Goal: Information Seeking & Learning: Learn about a topic

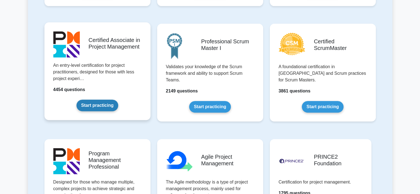
click at [100, 106] on link "Start practicing" at bounding box center [98, 106] width 42 height 12
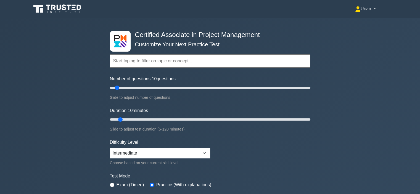
click at [365, 10] on link "Unam" at bounding box center [365, 8] width 47 height 11
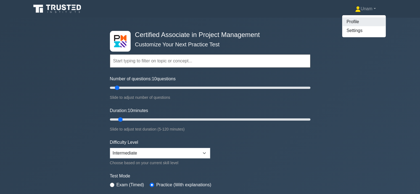
click at [356, 22] on link "Profile" at bounding box center [364, 21] width 44 height 9
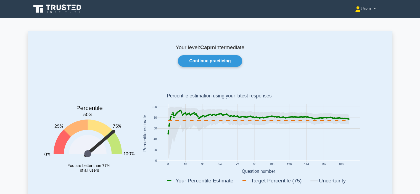
click at [363, 11] on link "Unam" at bounding box center [365, 8] width 47 height 11
click at [344, 22] on link "Profile" at bounding box center [364, 21] width 44 height 9
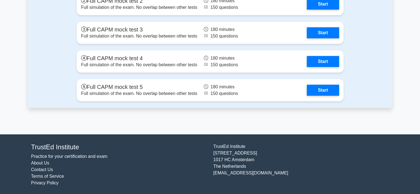
scroll to position [1662, 0]
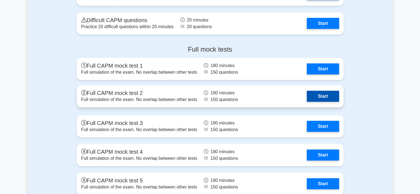
click at [307, 95] on link "Start" at bounding box center [323, 96] width 32 height 11
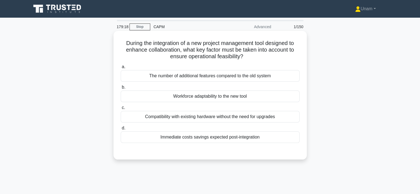
click at [171, 98] on div "Workforce adaptability to the new tool" at bounding box center [210, 97] width 179 height 12
click at [121, 89] on input "b. Workforce adaptability to the new tool" at bounding box center [121, 88] width 0 height 4
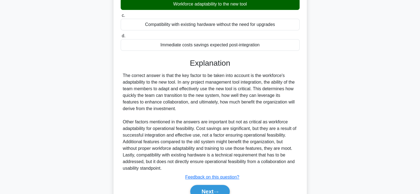
scroll to position [119, 0]
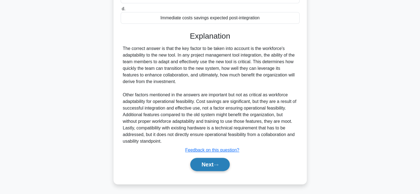
click at [203, 159] on button "Next" at bounding box center [210, 164] width 40 height 13
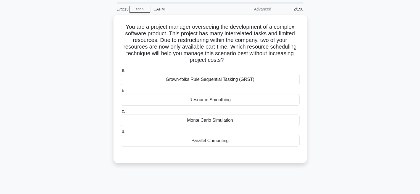
scroll to position [17, 0]
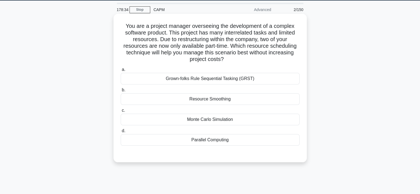
click at [181, 101] on div "Resource Smoothing" at bounding box center [210, 99] width 179 height 12
click at [121, 92] on input "b. Resource Smoothing" at bounding box center [121, 90] width 0 height 4
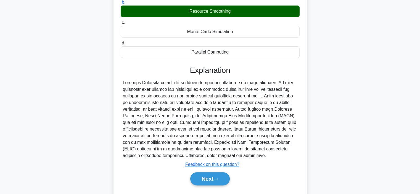
scroll to position [105, 0]
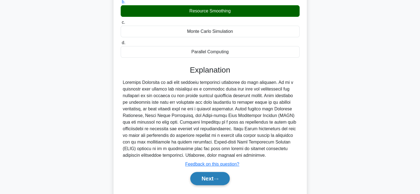
click at [209, 178] on button "Next" at bounding box center [210, 178] width 40 height 13
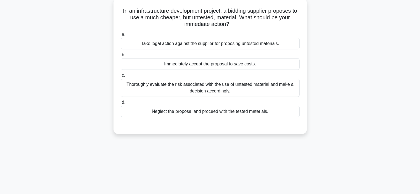
scroll to position [33, 0]
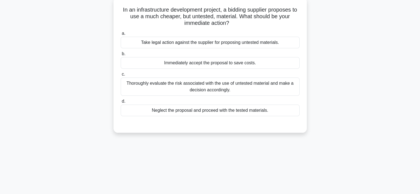
click at [209, 86] on div "Thoroughly evaluate the risk associated with the use of untested material and m…" at bounding box center [210, 87] width 179 height 18
click at [121, 76] on input "c. Thoroughly evaluate the risk associated with the use of untested material an…" at bounding box center [121, 75] width 0 height 4
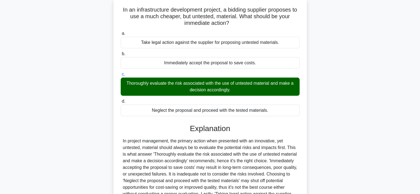
scroll to position [106, 0]
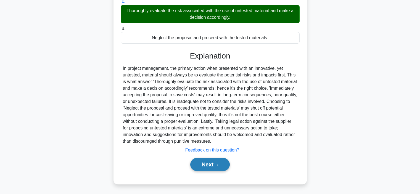
click at [205, 167] on button "Next" at bounding box center [210, 164] width 40 height 13
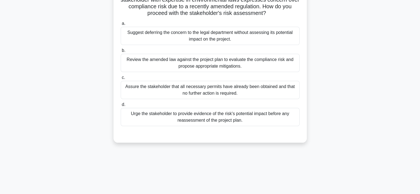
scroll to position [26, 0]
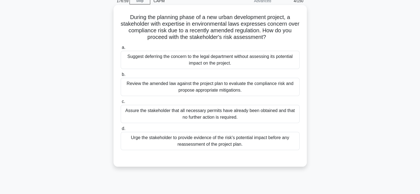
click at [206, 90] on div "Review the amended law against the project plan to evaluate the compliance risk…" at bounding box center [210, 87] width 179 height 18
click at [121, 77] on input "b. Review the amended law against the project plan to evaluate the compliance r…" at bounding box center [121, 75] width 0 height 4
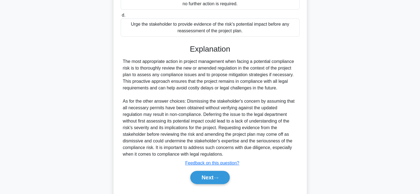
scroll to position [153, 0]
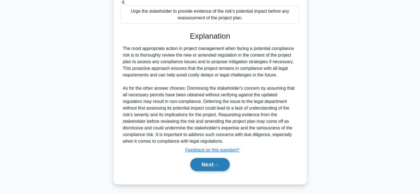
click at [209, 165] on button "Next" at bounding box center [210, 164] width 40 height 13
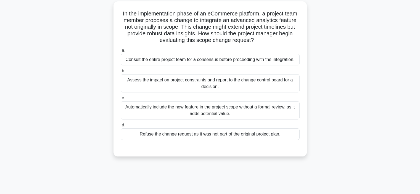
scroll to position [31, 0]
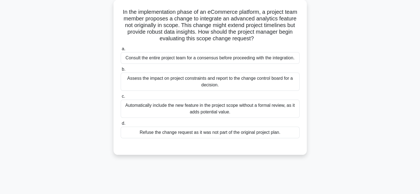
click at [178, 83] on div "Assess the impact on project constraints and report to the change control board…" at bounding box center [210, 82] width 179 height 18
click at [121, 71] on input "b. Assess the impact on project constraints and report to the change control bo…" at bounding box center [121, 70] width 0 height 4
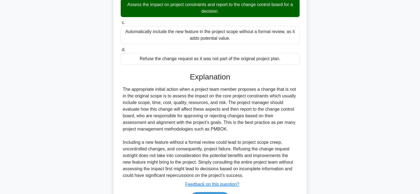
scroll to position [139, 0]
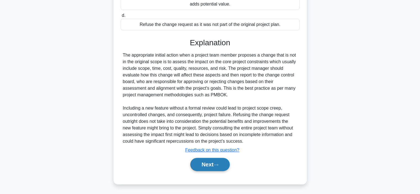
click at [200, 159] on button "Next" at bounding box center [210, 164] width 40 height 13
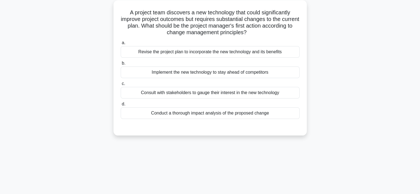
scroll to position [21, 0]
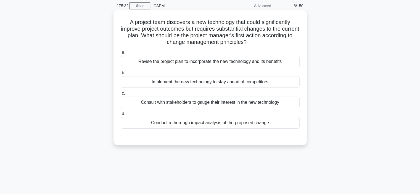
click at [174, 122] on div "Conduct a thorough impact analysis of the proposed change" at bounding box center [210, 123] width 179 height 12
click at [121, 116] on input "d. Conduct a thorough impact analysis of the proposed change" at bounding box center [121, 114] width 0 height 4
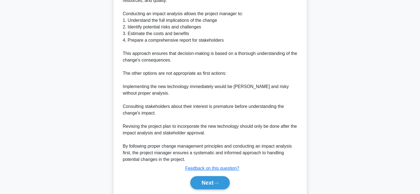
scroll to position [208, 0]
click at [201, 183] on button "Next" at bounding box center [210, 182] width 40 height 13
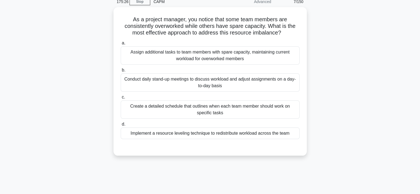
scroll to position [25, 0]
click at [159, 132] on div "Implement a resource leveling technique to redistribute workload across the team" at bounding box center [210, 133] width 179 height 12
click at [121, 125] on input "d. Implement a resource leveling technique to redistribute workload across the …" at bounding box center [121, 124] width 0 height 4
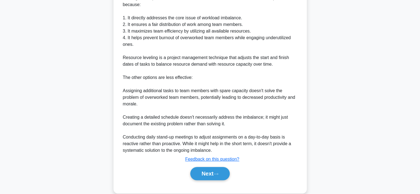
scroll to position [197, 0]
click at [209, 171] on button "Next" at bounding box center [210, 173] width 40 height 13
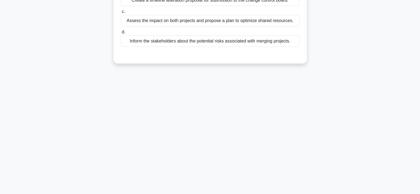
scroll to position [26, 0]
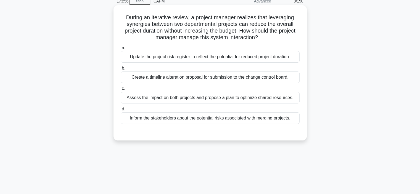
click at [191, 97] on div "Assess the impact on both projects and propose a plan to optimize shared resour…" at bounding box center [210, 98] width 179 height 12
click at [121, 91] on input "c. Assess the impact on both projects and propose a plan to optimize shared res…" at bounding box center [121, 89] width 0 height 4
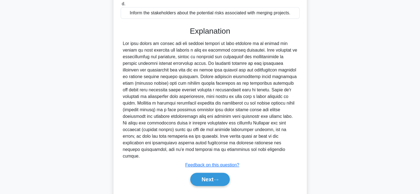
scroll to position [139, 0]
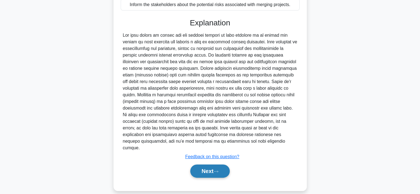
click at [206, 165] on button "Next" at bounding box center [210, 171] width 40 height 13
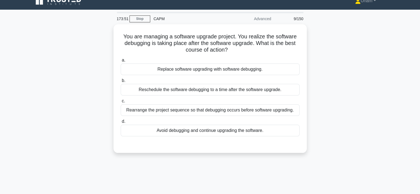
scroll to position [7, 0]
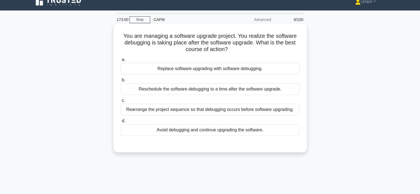
click at [156, 113] on div "Rearrange the project sequence so that debugging occurs before software upgradi…" at bounding box center [210, 110] width 179 height 12
click at [121, 103] on input "c. Rearrange the project sequence so that debugging occurs before software upgr…" at bounding box center [121, 101] width 0 height 4
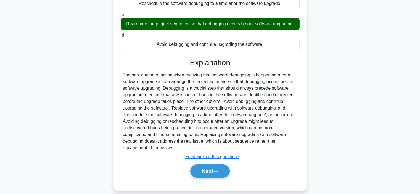
scroll to position [104, 0]
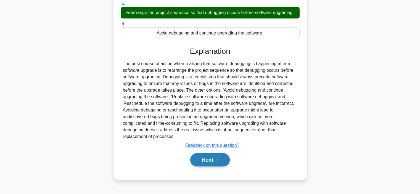
click at [201, 161] on button "Next" at bounding box center [210, 159] width 40 height 13
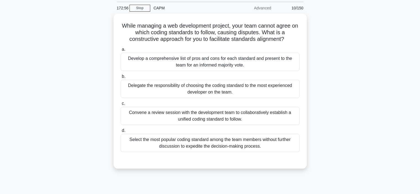
scroll to position [14, 0]
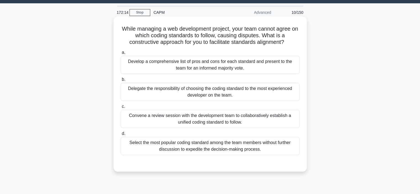
click at [154, 119] on div "Convene a review session with the development team to collaboratively establish…" at bounding box center [210, 119] width 179 height 18
click at [121, 109] on input "c. Convene a review session with the development team to collaboratively establ…" at bounding box center [121, 107] width 0 height 4
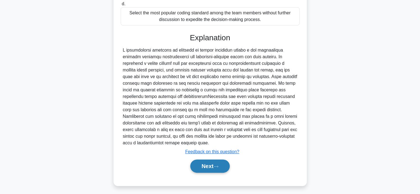
scroll to position [145, 0]
click at [198, 168] on button "Next" at bounding box center [210, 165] width 40 height 13
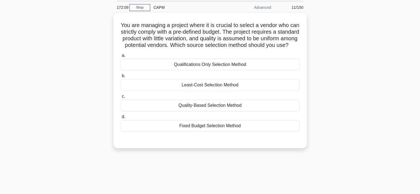
scroll to position [15, 0]
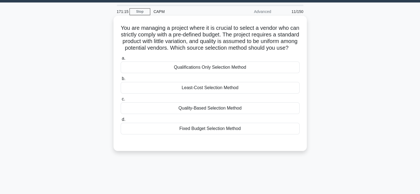
click at [190, 135] on div "Fixed Budget Selection Method" at bounding box center [210, 129] width 179 height 12
click at [121, 122] on input "d. Fixed Budget Selection Method" at bounding box center [121, 120] width 0 height 4
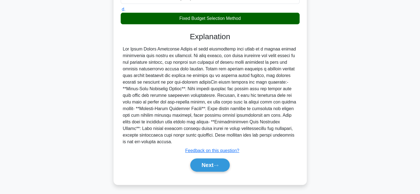
scroll to position [127, 0]
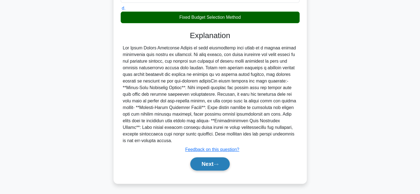
click at [208, 171] on button "Next" at bounding box center [210, 164] width 40 height 13
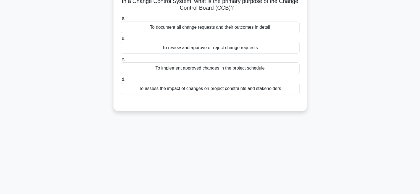
scroll to position [21, 0]
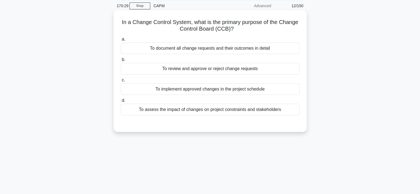
click at [198, 70] on div "To review and approve or reject change requests" at bounding box center [210, 69] width 179 height 12
click at [121, 62] on input "b. To review and approve or reject change requests" at bounding box center [121, 60] width 0 height 4
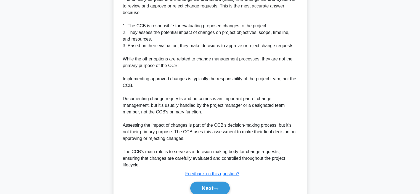
scroll to position [165, 0]
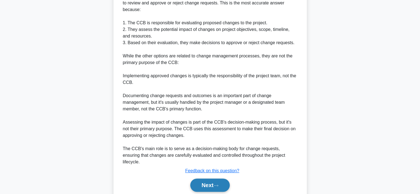
click at [208, 179] on button "Next" at bounding box center [210, 185] width 40 height 13
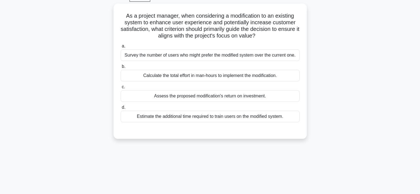
scroll to position [28, 0]
click at [172, 54] on div "Survey the number of users who might prefer the modified system over the curren…" at bounding box center [210, 55] width 179 height 12
click at [121, 48] on input "a. Survey the number of users who might prefer the modified system over the cur…" at bounding box center [121, 46] width 0 height 4
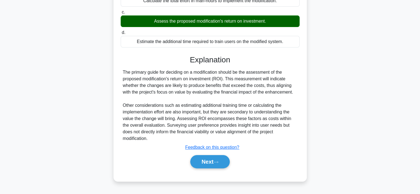
scroll to position [104, 0]
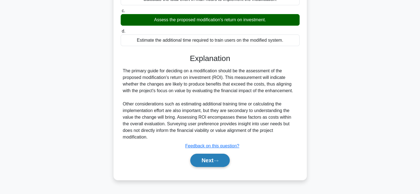
click at [204, 161] on button "Next" at bounding box center [210, 160] width 40 height 13
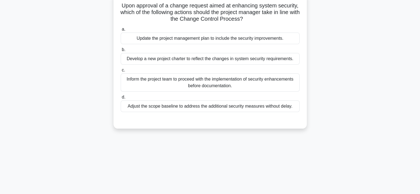
scroll to position [31, 0]
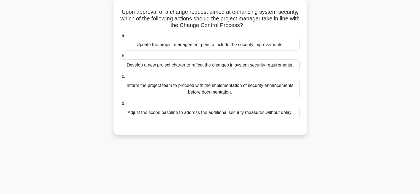
click at [209, 46] on div "Update the project management plan to include the security improvements." at bounding box center [210, 45] width 179 height 12
click at [121, 38] on input "a. Update the project management plan to include the security improvements." at bounding box center [121, 36] width 0 height 4
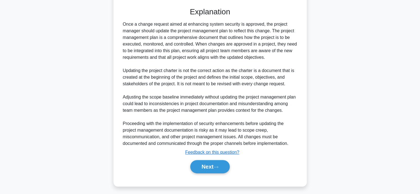
scroll to position [150, 0]
click at [201, 172] on button "Next" at bounding box center [210, 166] width 40 height 13
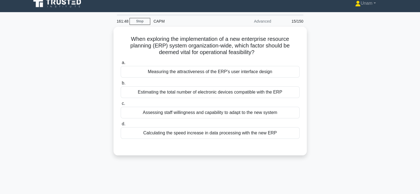
scroll to position [5, 0]
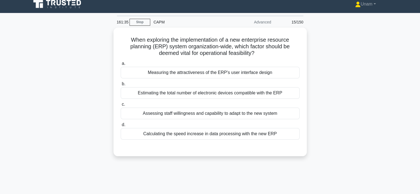
click at [199, 110] on div "Assessing staff willingness and capability to adapt to the new system" at bounding box center [210, 114] width 179 height 12
click at [121, 106] on input "c. Assessing staff willingness and capability to adapt to the new system" at bounding box center [121, 105] width 0 height 4
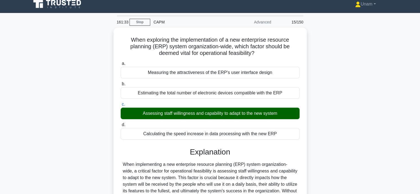
scroll to position [104, 0]
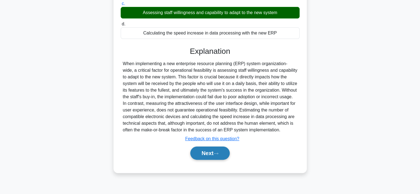
click at [201, 151] on button "Next" at bounding box center [210, 153] width 40 height 13
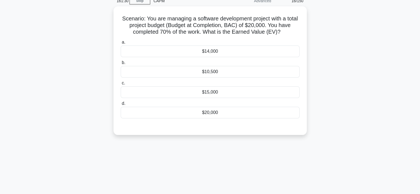
scroll to position [26, 0]
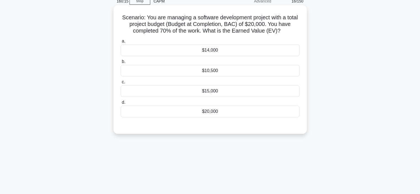
click at [223, 52] on div "$14,000" at bounding box center [210, 51] width 179 height 12
click at [121, 43] on input "a. $14,000" at bounding box center [121, 42] width 0 height 4
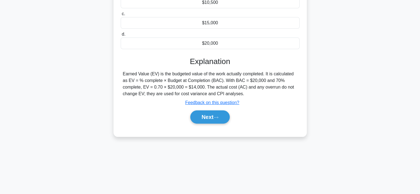
scroll to position [104, 0]
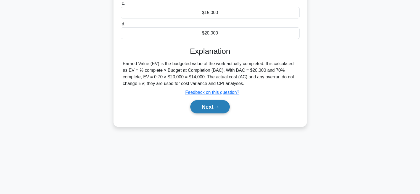
click at [210, 107] on button "Next" at bounding box center [210, 106] width 40 height 13
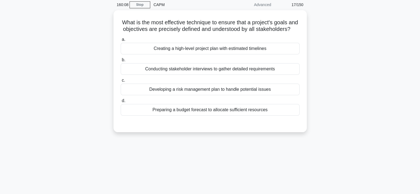
scroll to position [22, 0]
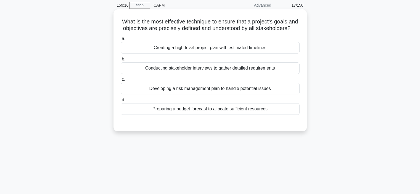
click at [202, 54] on div "Creating a high-level project plan with estimated timelines" at bounding box center [210, 48] width 179 height 12
click at [121, 41] on input "a. Creating a high-level project plan with estimated timelines" at bounding box center [121, 39] width 0 height 4
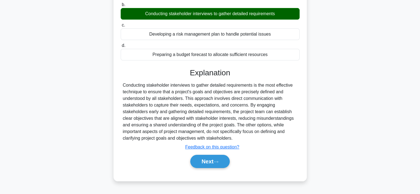
scroll to position [104, 0]
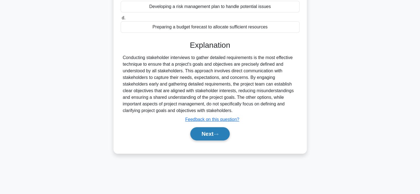
click at [209, 141] on button "Next" at bounding box center [210, 133] width 40 height 13
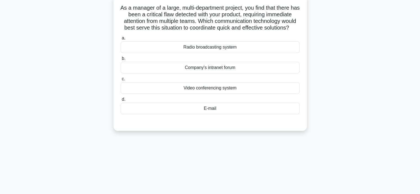
scroll to position [36, 0]
click at [208, 94] on div "Video conferencing system" at bounding box center [210, 88] width 179 height 12
click at [121, 81] on input "c. Video conferencing system" at bounding box center [121, 79] width 0 height 4
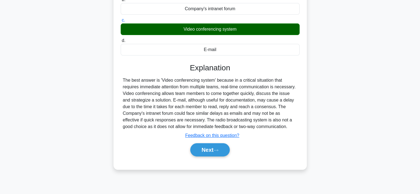
scroll to position [104, 0]
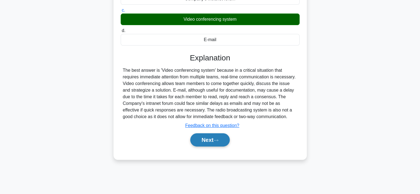
click at [210, 147] on button "Next" at bounding box center [210, 140] width 40 height 13
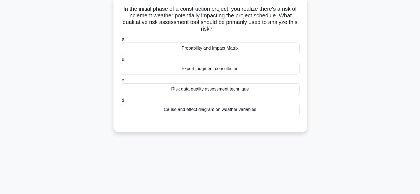
scroll to position [35, 0]
click at [198, 108] on div "Cause and effect diagram on weather variables" at bounding box center [210, 109] width 179 height 12
click at [121, 102] on input "d. Cause and effect diagram on weather variables" at bounding box center [121, 100] width 0 height 4
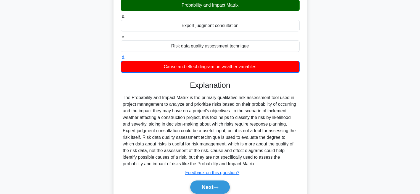
scroll to position [78, 0]
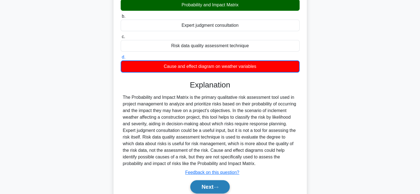
click at [206, 188] on button "Next" at bounding box center [210, 187] width 40 height 13
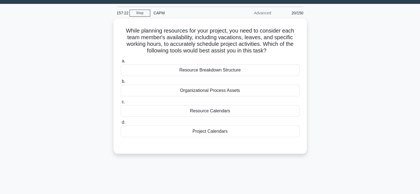
scroll to position [12, 0]
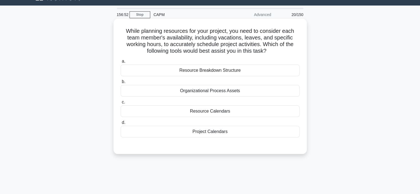
click at [218, 113] on div "Resource Calendars" at bounding box center [210, 112] width 179 height 12
click at [121, 104] on input "c. Resource Calendars" at bounding box center [121, 103] width 0 height 4
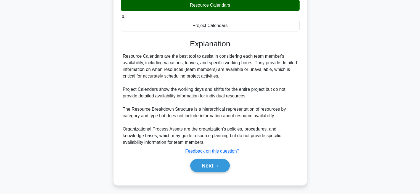
scroll to position [119, 0]
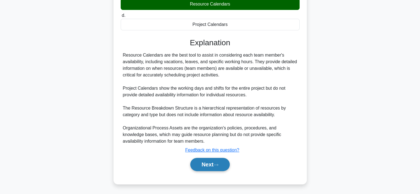
click at [206, 164] on button "Next" at bounding box center [210, 164] width 40 height 13
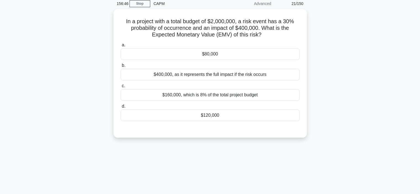
scroll to position [22, 0]
click at [219, 60] on div "$80,000" at bounding box center [210, 55] width 179 height 12
click at [121, 47] on input "a. $80,000" at bounding box center [121, 46] width 0 height 4
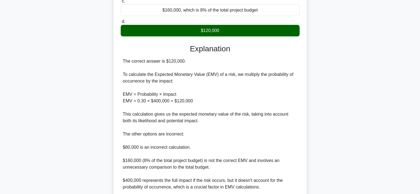
scroll to position [153, 0]
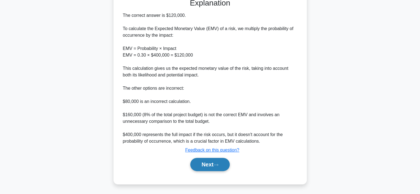
click at [212, 164] on button "Next" at bounding box center [210, 164] width 40 height 13
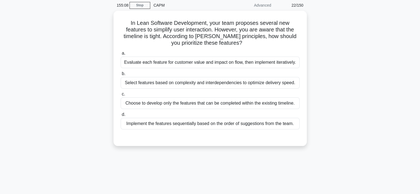
scroll to position [19, 0]
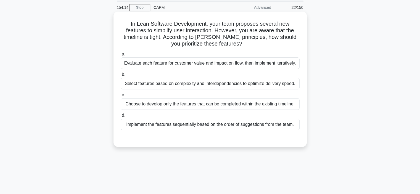
click at [208, 107] on div "Choose to develop only the features that can be completed within the existing t…" at bounding box center [210, 104] width 179 height 12
click at [121, 97] on input "c. Choose to develop only the features that can be completed within the existin…" at bounding box center [121, 95] width 0 height 4
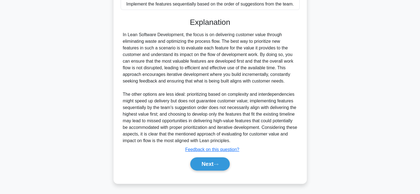
scroll to position [151, 0]
click at [201, 169] on button "Next" at bounding box center [210, 164] width 40 height 13
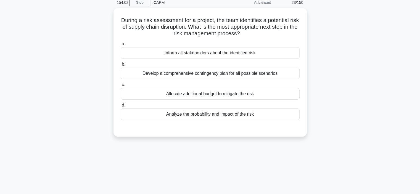
scroll to position [23, 0]
click at [186, 113] on div "Analyze the probability and impact of the risk" at bounding box center [210, 114] width 179 height 12
click at [121, 107] on input "d. Analyze the probability and impact of the risk" at bounding box center [121, 105] width 0 height 4
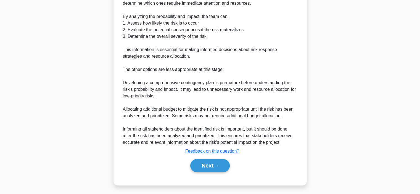
scroll to position [185, 0]
click at [203, 167] on button "Next" at bounding box center [210, 165] width 40 height 13
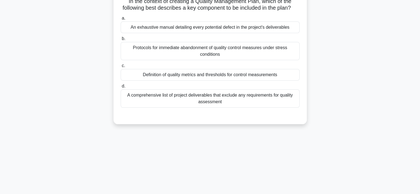
scroll to position [23, 0]
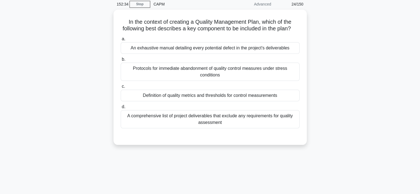
click at [195, 101] on div "Definition of quality metrics and thresholds for control measurements" at bounding box center [210, 96] width 179 height 12
click at [121, 88] on input "c. Definition of quality metrics and thresholds for control measurements" at bounding box center [121, 87] width 0 height 4
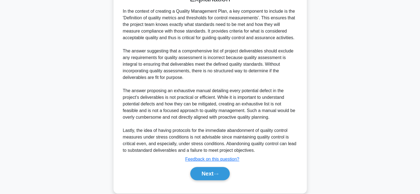
scroll to position [169, 0]
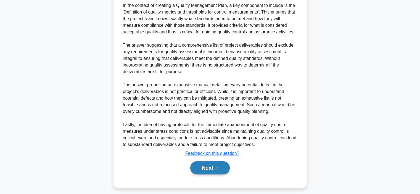
click at [206, 175] on button "Next" at bounding box center [210, 167] width 40 height 13
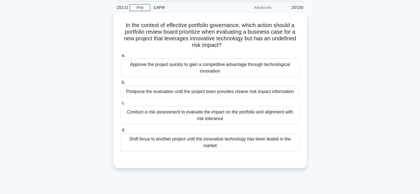
scroll to position [19, 0]
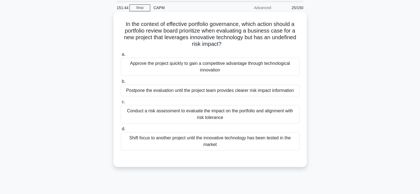
click at [218, 114] on div "Conduct a risk assessment to evaluate the impact on the portfolio and alignment…" at bounding box center [210, 114] width 179 height 18
click at [121, 104] on input "c. Conduct a risk assessment to evaluate the impact on the portfolio and alignm…" at bounding box center [121, 102] width 0 height 4
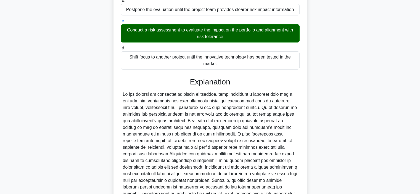
scroll to position [159, 0]
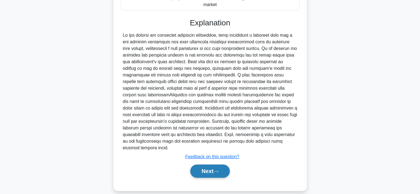
click at [207, 165] on button "Next" at bounding box center [210, 171] width 40 height 13
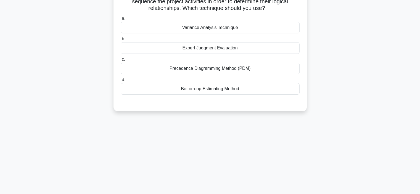
scroll to position [33, 0]
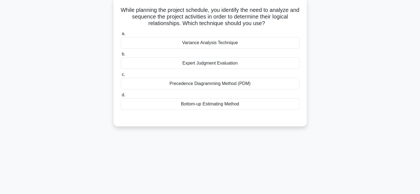
click at [233, 42] on div "Variance Analysis Technique" at bounding box center [210, 43] width 179 height 12
click at [121, 36] on input "a. Variance Analysis Technique" at bounding box center [121, 34] width 0 height 4
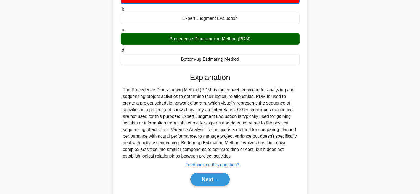
scroll to position [90, 0]
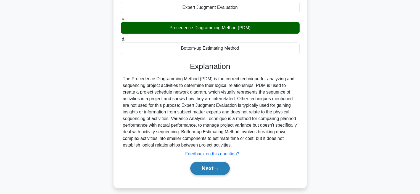
click at [200, 169] on button "Next" at bounding box center [210, 168] width 40 height 13
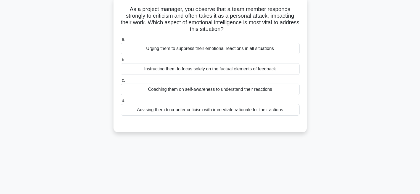
scroll to position [34, 0]
click at [228, 91] on div "Coaching them on self-awareness to understand their reactions" at bounding box center [210, 89] width 179 height 12
click at [121, 82] on input "c. Coaching them on self-awareness to understand their reactions" at bounding box center [121, 81] width 0 height 4
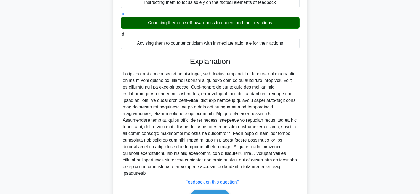
scroll to position [126, 0]
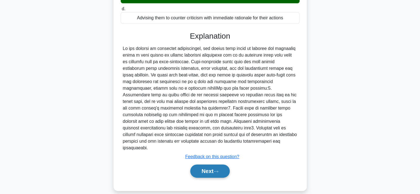
click at [201, 166] on button "Next" at bounding box center [210, 171] width 40 height 13
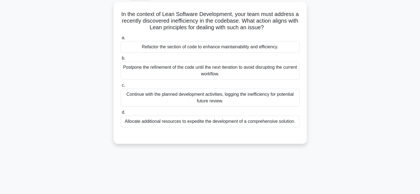
scroll to position [30, 0]
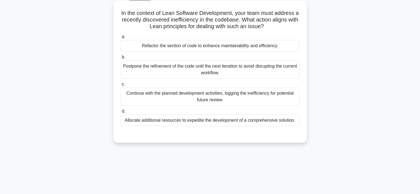
click at [216, 98] on div "Continue with the planned development activities, logging the inefficiency for …" at bounding box center [210, 97] width 179 height 18
click at [121, 86] on input "c. Continue with the planned development activities, logging the inefficiency f…" at bounding box center [121, 85] width 0 height 4
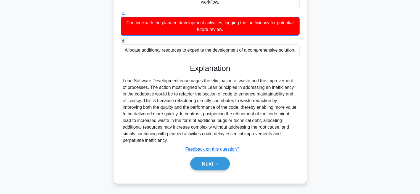
scroll to position [101, 0]
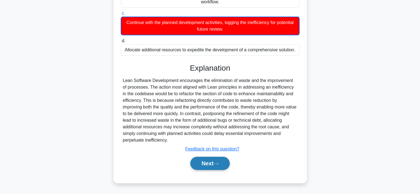
click at [209, 161] on button "Next" at bounding box center [210, 163] width 40 height 13
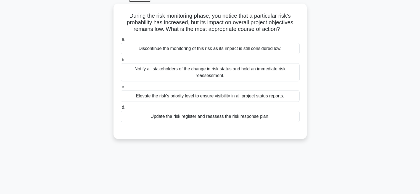
scroll to position [28, 0]
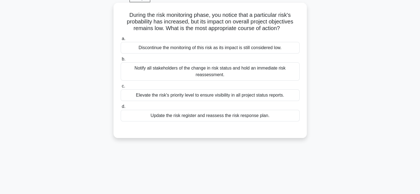
click at [203, 117] on div "Update the risk register and reassess the risk response plan." at bounding box center [210, 116] width 179 height 12
click at [121, 109] on input "d. Update the risk register and reassess the risk response plan." at bounding box center [121, 107] width 0 height 4
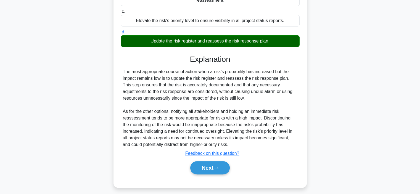
scroll to position [106, 0]
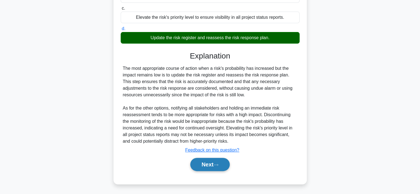
click at [200, 163] on button "Next" at bounding box center [210, 164] width 40 height 13
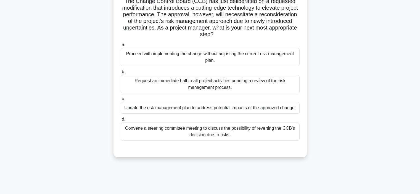
scroll to position [39, 0]
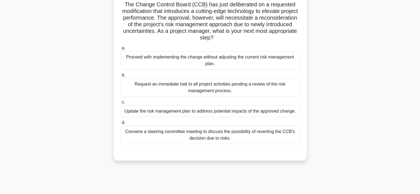
click at [223, 109] on div "Update the risk management plan to address potential impacts of the approved ch…" at bounding box center [210, 112] width 179 height 12
click at [121, 104] on input "c. Update the risk management plan to address potential impacts of the approved…" at bounding box center [121, 103] width 0 height 4
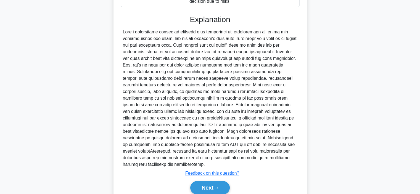
scroll to position [206, 0]
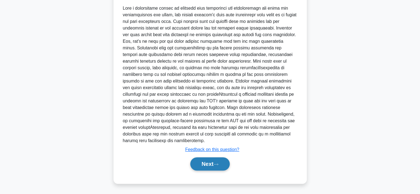
click at [212, 164] on button "Next" at bounding box center [210, 164] width 40 height 13
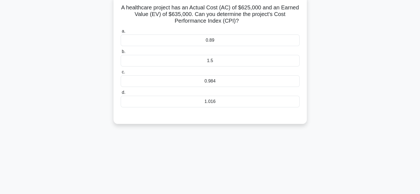
scroll to position [21, 0]
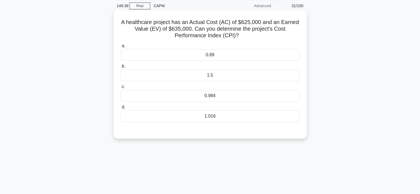
click at [213, 116] on div "1.016" at bounding box center [210, 117] width 179 height 12
click at [121, 109] on input "d. 1.016" at bounding box center [121, 108] width 0 height 4
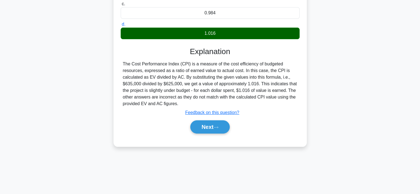
scroll to position [104, 0]
click at [213, 126] on button "Next" at bounding box center [210, 127] width 40 height 13
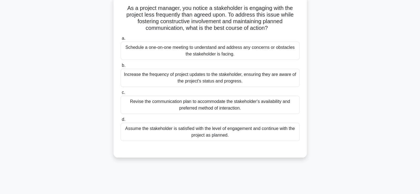
scroll to position [36, 0]
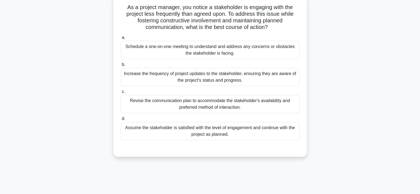
click at [237, 50] on div "Schedule a one-on-one meeting to understand and address any concerns or obstacl…" at bounding box center [210, 50] width 179 height 18
click at [121, 40] on input "a. Schedule a one-on-one meeting to understand and address any concerns or obst…" at bounding box center [121, 38] width 0 height 4
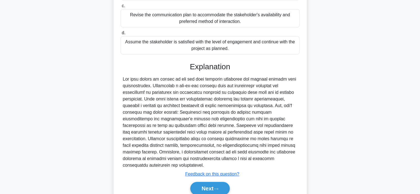
scroll to position [139, 0]
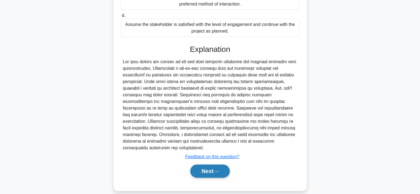
click at [208, 165] on button "Next" at bounding box center [210, 171] width 40 height 13
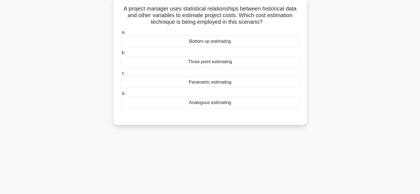
scroll to position [35, 0]
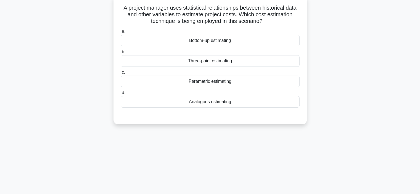
click at [213, 84] on div "Parametric estimating" at bounding box center [210, 82] width 179 height 12
click at [121, 74] on input "c. Parametric estimating" at bounding box center [121, 73] width 0 height 4
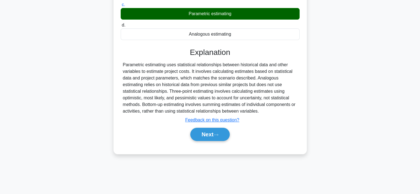
scroll to position [104, 0]
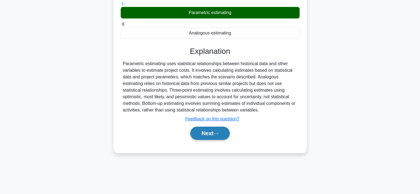
click at [218, 135] on icon at bounding box center [216, 133] width 5 height 3
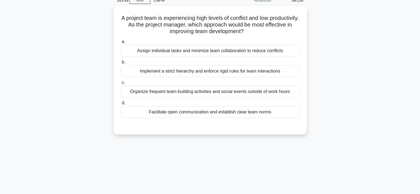
scroll to position [27, 0]
click at [215, 111] on div "Facilitate open communication and establish clear team norms" at bounding box center [210, 112] width 179 height 12
click at [121, 105] on input "d. Facilitate open communication and establish clear team norms" at bounding box center [121, 103] width 0 height 4
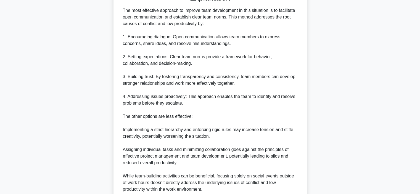
scroll to position [206, 0]
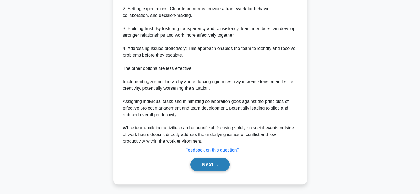
click at [208, 164] on button "Next" at bounding box center [210, 164] width 40 height 13
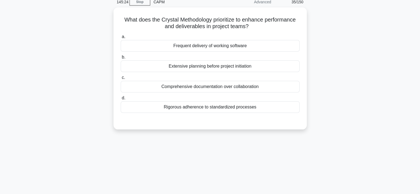
scroll to position [24, 0]
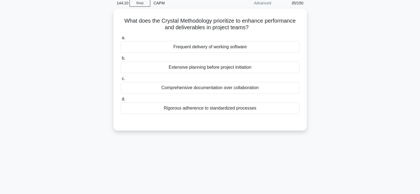
click at [195, 106] on div "Rigorous adherence to standardized processes" at bounding box center [210, 109] width 179 height 12
click at [121, 101] on input "d. Rigorous adherence to standardized processes" at bounding box center [121, 100] width 0 height 4
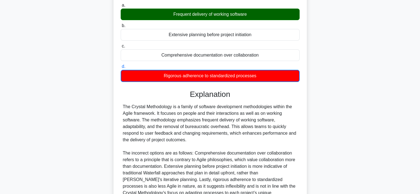
scroll to position [59, 0]
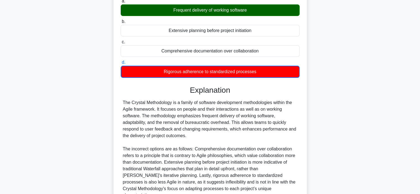
drag, startPoint x: 123, startPoint y: 103, endPoint x: 188, endPoint y: 133, distance: 71.4
click at [188, 133] on div "The Crystal Methodology is a family of software development methodologies withi…" at bounding box center [210, 150] width 175 height 100
copy div "The Crystal Methodology is a family of software development methodologies withi…"
click at [195, 152] on div "The Crystal Methodology is a family of software development methodologies withi…" at bounding box center [210, 150] width 175 height 100
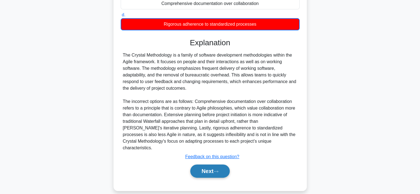
click at [202, 166] on button "Next" at bounding box center [210, 171] width 40 height 13
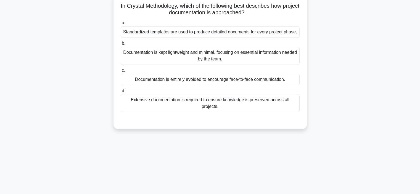
scroll to position [33, 0]
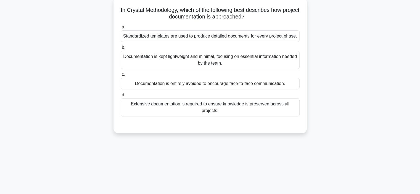
click at [190, 59] on div "Documentation is kept lightweight and minimal, focusing on essential informatio…" at bounding box center [210, 60] width 179 height 18
click at [121, 49] on input "b. Documentation is kept lightweight and minimal, focusing on essential informa…" at bounding box center [121, 48] width 0 height 4
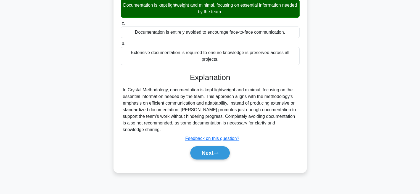
scroll to position [89, 0]
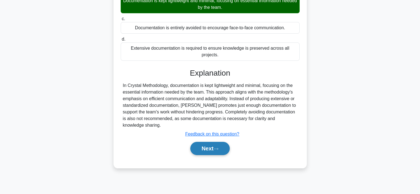
click at [199, 146] on button "Next" at bounding box center [210, 148] width 40 height 13
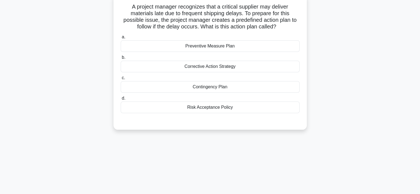
scroll to position [37, 0]
click at [218, 84] on div "Contingency Plan" at bounding box center [210, 87] width 179 height 12
click at [121, 79] on input "c. Contingency Plan" at bounding box center [121, 78] width 0 height 4
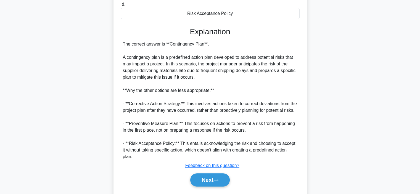
scroll to position [133, 0]
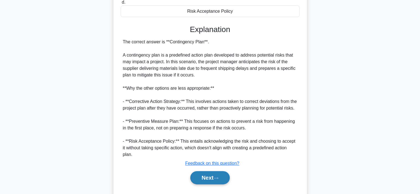
click at [206, 179] on button "Next" at bounding box center [210, 177] width 40 height 13
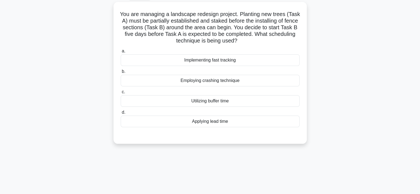
scroll to position [29, 0]
click at [191, 122] on div "Applying lead time" at bounding box center [210, 122] width 179 height 12
click at [121, 114] on input "d. Applying lead time" at bounding box center [121, 113] width 0 height 4
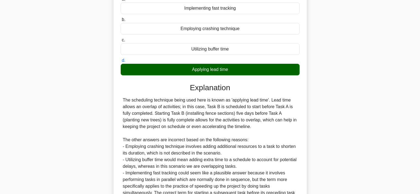
scroll to position [139, 0]
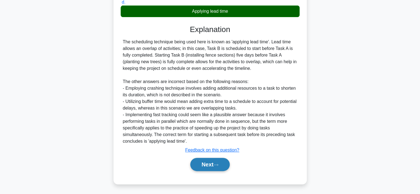
click at [203, 163] on button "Next" at bounding box center [210, 164] width 40 height 13
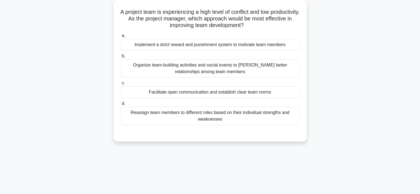
scroll to position [32, 0]
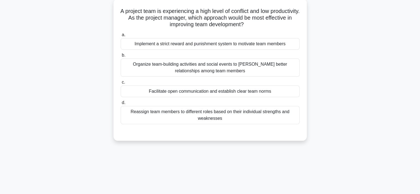
click at [229, 92] on div "Facilitate open communication and establish clear team norms" at bounding box center [210, 92] width 179 height 12
click at [121, 84] on input "c. Facilitate open communication and establish clear team norms" at bounding box center [121, 83] width 0 height 4
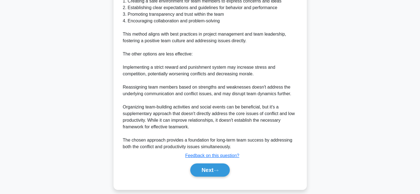
scroll to position [212, 0]
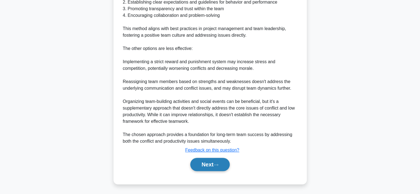
click at [209, 168] on button "Next" at bounding box center [210, 164] width 40 height 13
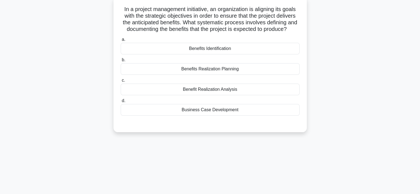
scroll to position [35, 0]
click at [223, 108] on div "Business Case Development" at bounding box center [210, 110] width 179 height 12
click at [121, 102] on input "d. Business Case Development" at bounding box center [121, 101] width 0 height 4
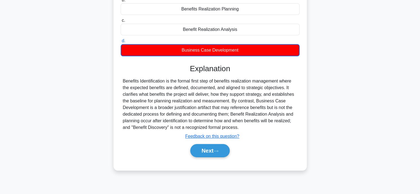
scroll to position [94, 0]
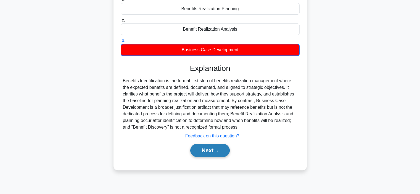
click at [205, 150] on button "Next" at bounding box center [210, 150] width 40 height 13
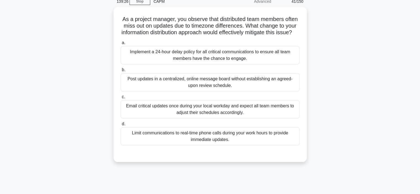
scroll to position [25, 0]
click at [188, 62] on div "Implement a 24-hour delay policy for all critical communications to ensure all …" at bounding box center [210, 55] width 179 height 18
click at [121, 44] on input "a. Implement a 24-hour delay policy for all critical communications to ensure a…" at bounding box center [121, 43] width 0 height 4
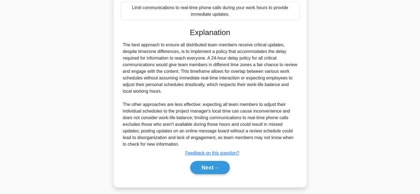
scroll to position [150, 0]
click at [212, 173] on button "Next" at bounding box center [210, 167] width 40 height 13
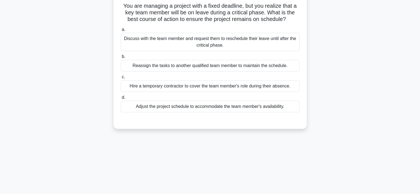
scroll to position [38, 0]
click at [233, 69] on div "Reassign the tasks to another qualified team member to maintain the schedule." at bounding box center [210, 65] width 179 height 12
click at [121, 58] on input "b. Reassign the tasks to another qualified team member to maintain the schedule." at bounding box center [121, 56] width 0 height 4
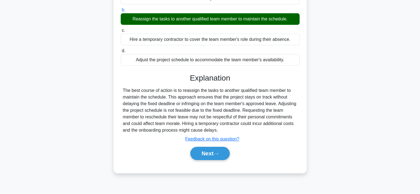
scroll to position [85, 0]
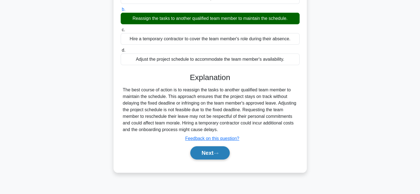
click at [207, 157] on button "Next" at bounding box center [210, 153] width 40 height 13
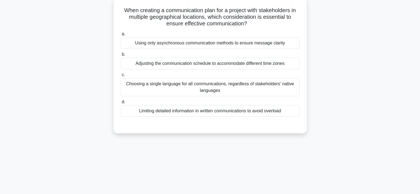
scroll to position [32, 0]
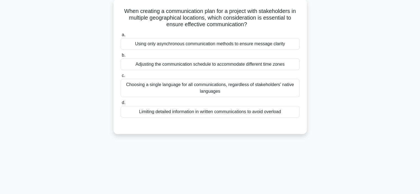
click at [213, 45] on div "Using only asynchronous communication methods to ensure message clarity" at bounding box center [210, 44] width 179 height 12
click at [121, 37] on input "a. Using only asynchronous communication methods to ensure message clarity" at bounding box center [121, 35] width 0 height 4
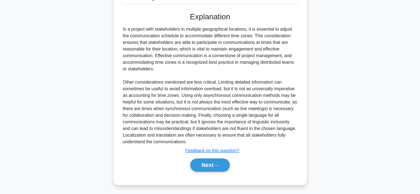
scroll to position [146, 0]
click at [204, 169] on button "Next" at bounding box center [210, 164] width 40 height 13
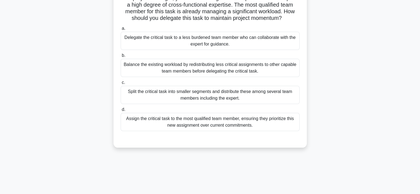
scroll to position [27, 0]
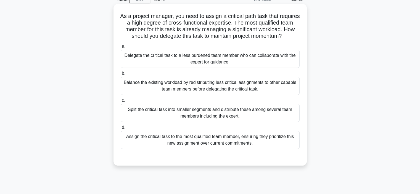
click at [218, 113] on div "Split the critical task into smaller segments and distribute these among severa…" at bounding box center [210, 113] width 179 height 18
click at [121, 103] on input "c. Split the critical task into smaller segments and distribute these among sev…" at bounding box center [121, 101] width 0 height 4
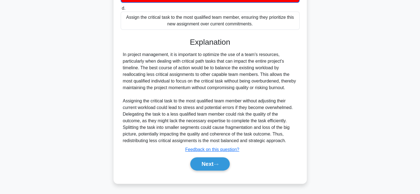
scroll to position [153, 0]
click at [208, 165] on button "Next" at bounding box center [210, 164] width 40 height 13
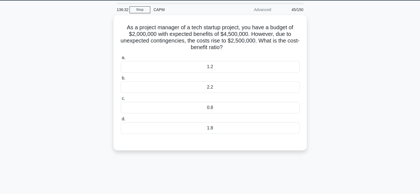
scroll to position [14, 0]
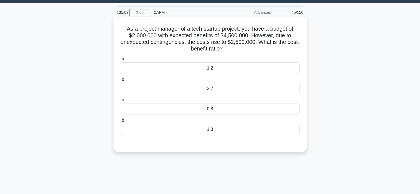
click at [228, 132] on div "1.8" at bounding box center [210, 130] width 179 height 12
click at [121, 122] on input "d. 1.8" at bounding box center [121, 121] width 0 height 4
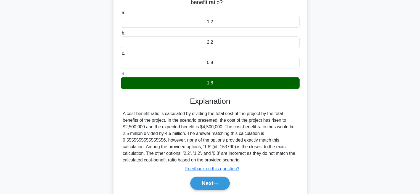
scroll to position [81, 0]
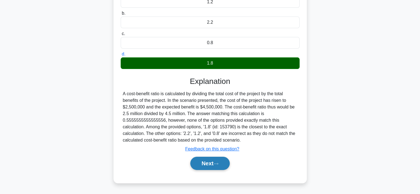
click at [209, 163] on button "Next" at bounding box center [210, 163] width 40 height 13
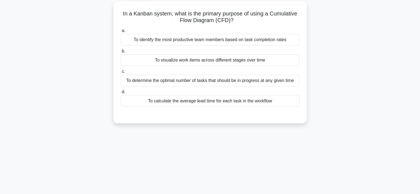
scroll to position [29, 0]
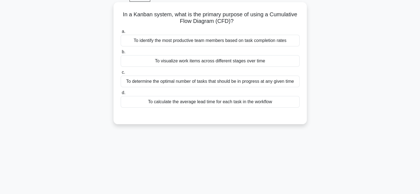
click at [236, 64] on div "To visualize work items across different stages over time" at bounding box center [210, 61] width 179 height 12
click at [121, 54] on input "b. To visualize work items across different stages over time" at bounding box center [121, 52] width 0 height 4
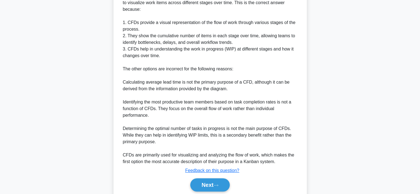
scroll to position [166, 0]
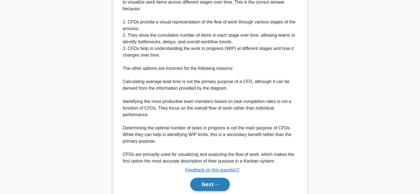
click at [203, 178] on button "Next" at bounding box center [210, 184] width 40 height 13
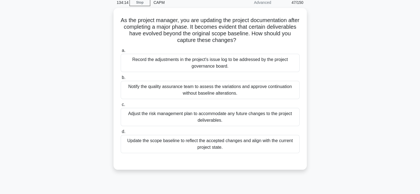
scroll to position [23, 0]
click at [185, 63] on div "Record the adjustments in the project's issue log to be addressed by the projec…" at bounding box center [210, 63] width 179 height 18
click at [121, 53] on input "a. Record the adjustments in the project's issue log to be addressed by the pro…" at bounding box center [121, 51] width 0 height 4
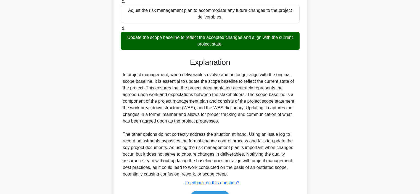
scroll to position [160, 0]
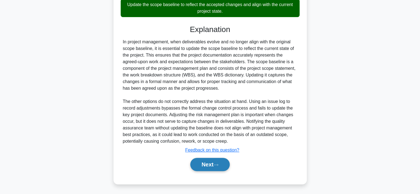
click at [210, 165] on button "Next" at bounding box center [210, 164] width 40 height 13
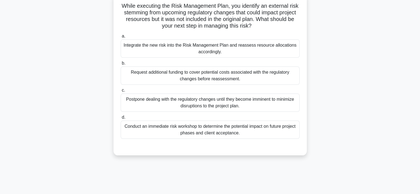
scroll to position [39, 0]
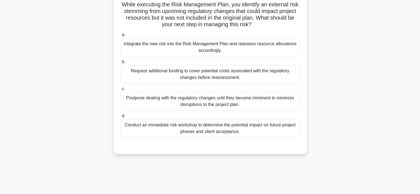
click at [192, 49] on div "Integrate the new risk into the Risk Management Plan and reassess resource allo…" at bounding box center [210, 47] width 179 height 18
click at [121, 37] on input "a. Integrate the new risk into the Risk Management Plan and reassess resource a…" at bounding box center [121, 35] width 0 height 4
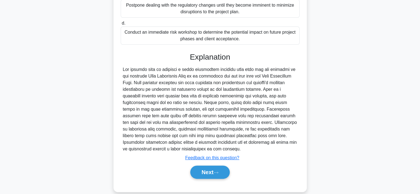
scroll to position [132, 0]
click at [206, 170] on button "Next" at bounding box center [210, 172] width 40 height 13
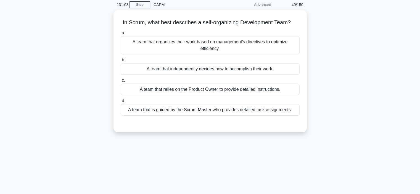
scroll to position [21, 0]
click at [195, 67] on div "A team that independently decides how to accomplish their work." at bounding box center [210, 69] width 179 height 12
click at [121, 61] on input "b. A team that independently decides how to accomplish their work." at bounding box center [121, 60] width 0 height 4
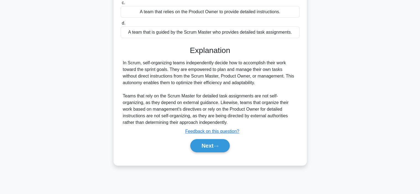
scroll to position [100, 0]
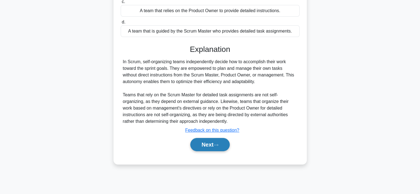
click at [196, 144] on button "Next" at bounding box center [210, 144] width 40 height 13
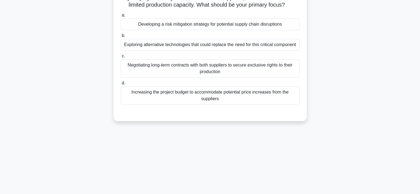
scroll to position [27, 0]
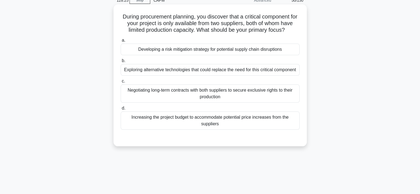
click at [203, 55] on div "Developing a risk mitigation strategy for potential supply chain disruptions" at bounding box center [210, 50] width 179 height 12
click at [121, 42] on input "a. Developing a risk mitigation strategy for potential supply chain disruptions" at bounding box center [121, 41] width 0 height 4
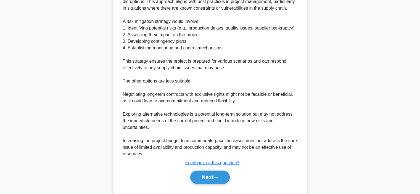
scroll to position [217, 0]
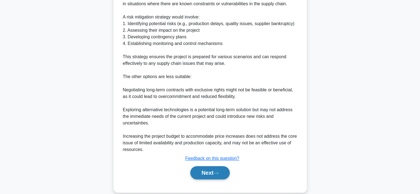
click at [205, 180] on button "Next" at bounding box center [210, 172] width 40 height 13
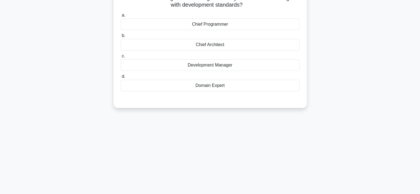
scroll to position [30, 0]
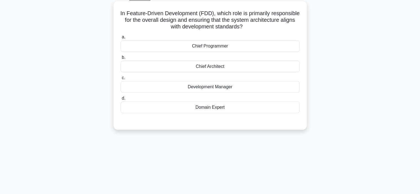
click at [227, 111] on div "Domain Expert" at bounding box center [210, 108] width 179 height 12
click at [121, 100] on input "d. Domain Expert" at bounding box center [121, 99] width 0 height 4
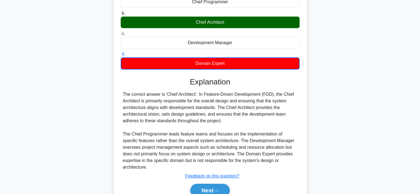
scroll to position [74, 0]
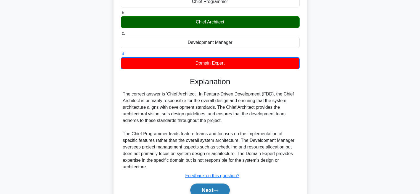
click at [203, 184] on button "Next" at bounding box center [210, 190] width 40 height 13
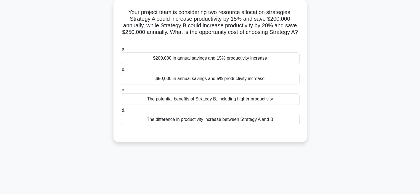
scroll to position [32, 0]
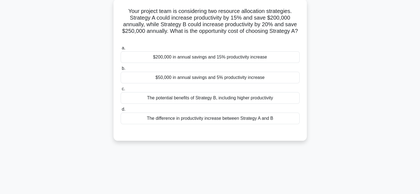
click at [201, 77] on div "$50,000 in annual savings and 5% productivity increase" at bounding box center [210, 78] width 179 height 12
click at [121, 70] on input "b. $50,000 in annual savings and 5% productivity increase" at bounding box center [121, 69] width 0 height 4
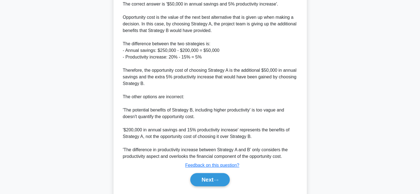
scroll to position [186, 0]
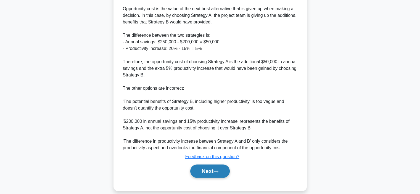
click at [205, 169] on button "Next" at bounding box center [210, 171] width 40 height 13
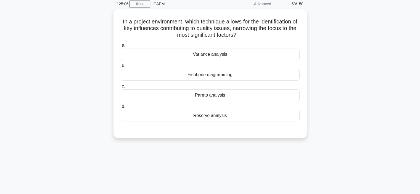
scroll to position [22, 0]
click at [236, 79] on div "Fishbone diagramming" at bounding box center [210, 75] width 179 height 12
click at [121, 67] on input "b. Fishbone diagramming" at bounding box center [121, 66] width 0 height 4
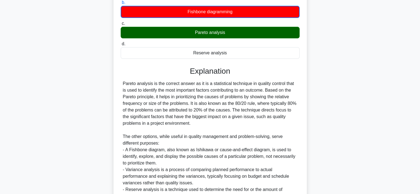
scroll to position [110, 0]
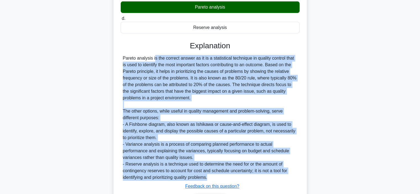
drag, startPoint x: 122, startPoint y: 57, endPoint x: 252, endPoint y: 176, distance: 175.5
click at [252, 176] on div "Pareto analysis is the correct answer as it is a statistical technique in quali…" at bounding box center [210, 118] width 179 height 126
copy div "Pareto analysis is the correct answer as it is a statistical technique in quali…"
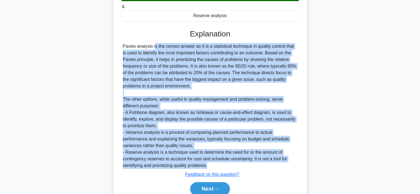
scroll to position [121, 0]
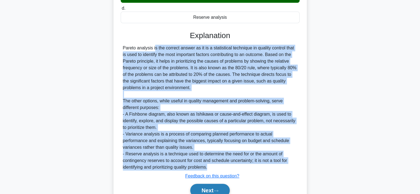
click at [203, 193] on button "Next" at bounding box center [210, 190] width 40 height 13
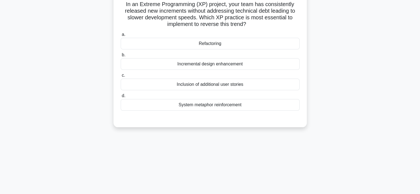
scroll to position [40, 0]
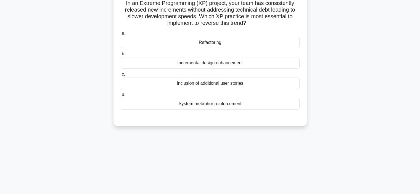
click at [218, 44] on div "Refactoring" at bounding box center [210, 43] width 179 height 12
click at [121, 35] on input "a. Refactoring" at bounding box center [121, 34] width 0 height 4
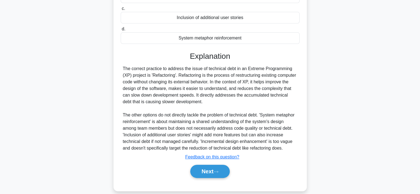
scroll to position [112, 0]
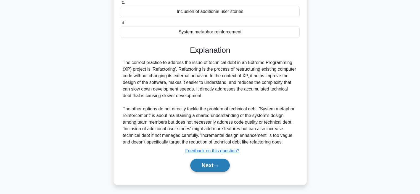
click at [207, 168] on button "Next" at bounding box center [210, 165] width 40 height 13
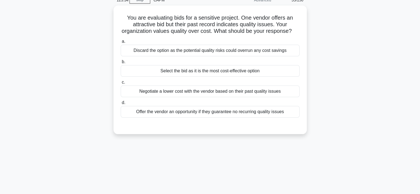
scroll to position [27, 0]
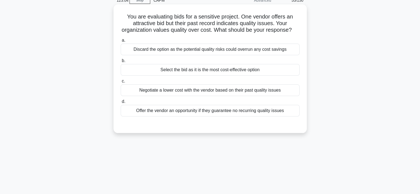
click at [197, 55] on div "Discard the option as the potential quality risks could overrun any cost savings" at bounding box center [210, 50] width 179 height 12
click at [121, 42] on input "a. Discard the option as the potential quality risks could overrun any cost sav…" at bounding box center [121, 41] width 0 height 4
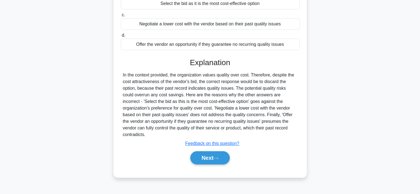
scroll to position [104, 0]
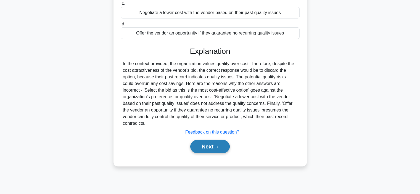
click at [213, 147] on button "Next" at bounding box center [210, 146] width 40 height 13
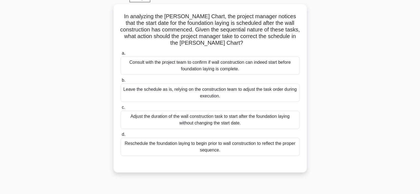
scroll to position [27, 0]
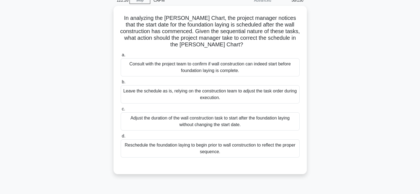
click at [215, 98] on div "Leave the schedule as is, relying on the construction team to adjust the task o…" at bounding box center [210, 94] width 179 height 18
click at [121, 84] on input "b. Leave the schedule as is, relying on the construction team to adjust the tas…" at bounding box center [121, 82] width 0 height 4
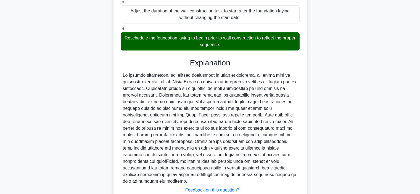
scroll to position [166, 0]
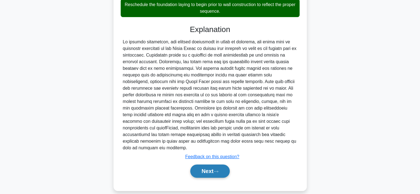
click at [201, 165] on button "Next" at bounding box center [210, 171] width 40 height 13
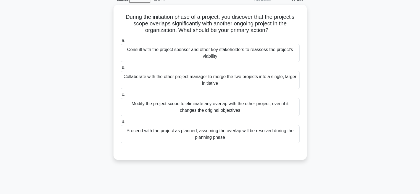
scroll to position [25, 0]
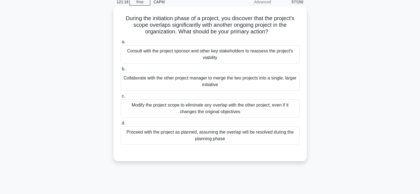
click at [177, 56] on div "Consult with the project sponsor and other key stakeholders to reassess the pro…" at bounding box center [210, 54] width 179 height 18
click at [121, 44] on input "a. Consult with the project sponsor and other key stakeholders to reassess the …" at bounding box center [121, 42] width 0 height 4
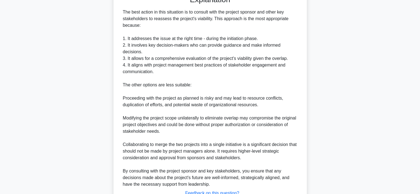
scroll to position [226, 0]
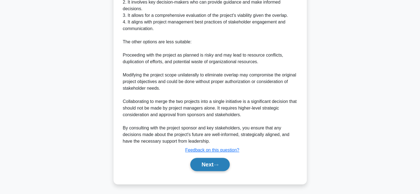
click at [209, 168] on button "Next" at bounding box center [210, 164] width 40 height 13
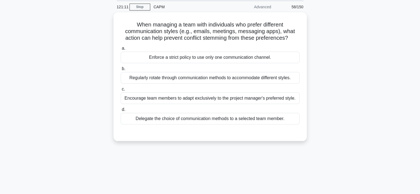
scroll to position [20, 0]
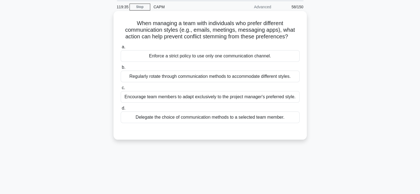
click at [218, 79] on div "Regularly rotate through communication methods to accommodate different styles." at bounding box center [210, 77] width 179 height 12
click at [121, 69] on input "b. Regularly rotate through communication methods to accommodate different styl…" at bounding box center [121, 68] width 0 height 4
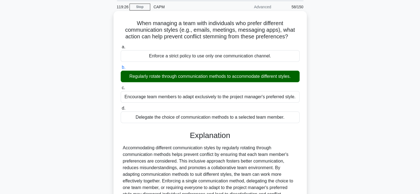
scroll to position [104, 0]
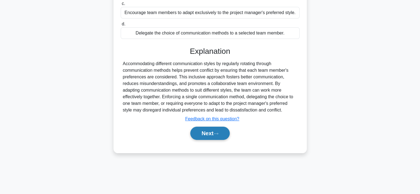
click at [211, 130] on button "Next" at bounding box center [210, 133] width 40 height 13
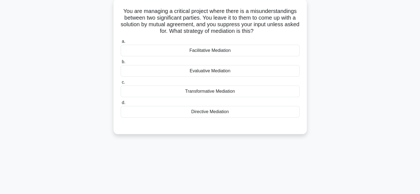
scroll to position [20, 0]
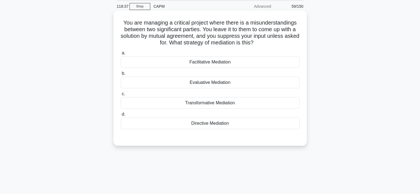
click at [201, 65] on div "Facilitative Mediation" at bounding box center [210, 62] width 179 height 12
click at [121, 55] on input "a. Facilitative Mediation" at bounding box center [121, 53] width 0 height 4
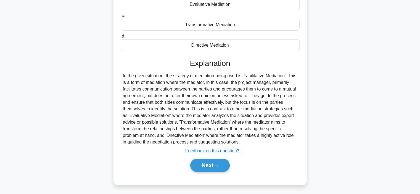
scroll to position [104, 0]
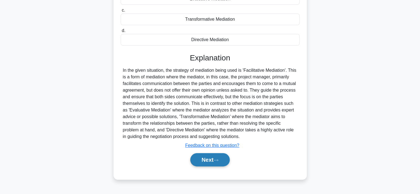
click at [213, 161] on button "Next" at bounding box center [210, 159] width 40 height 13
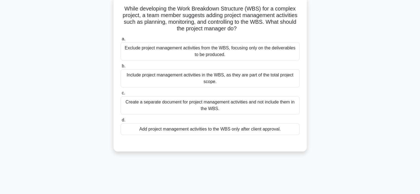
scroll to position [34, 0]
click at [193, 81] on div "Include project management activities in the WBS, as they are part of the total…" at bounding box center [210, 79] width 179 height 18
click at [121, 69] on input "b. Include project management activities in the WBS, as they are part of the to…" at bounding box center [121, 67] width 0 height 4
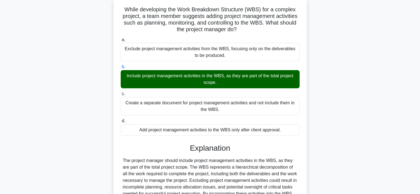
scroll to position [104, 0]
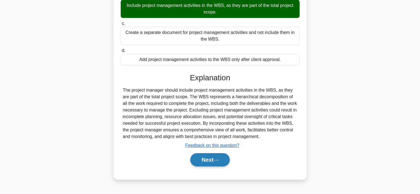
click at [205, 163] on button "Next" at bounding box center [210, 159] width 40 height 13
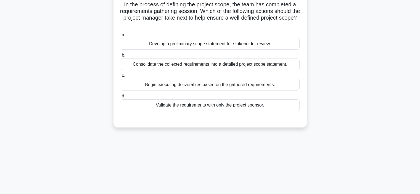
scroll to position [38, 0]
click at [205, 43] on div "Develop a preliminary scope statement for stakeholder review." at bounding box center [210, 45] width 179 height 12
click at [121, 37] on input "a. Develop a preliminary scope statement for stakeholder review." at bounding box center [121, 36] width 0 height 4
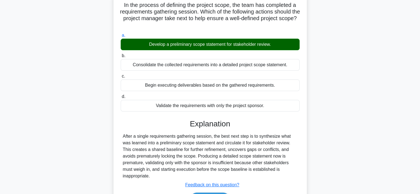
scroll to position [104, 0]
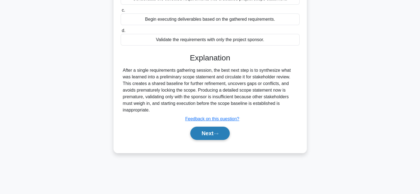
click at [201, 135] on button "Next" at bounding box center [210, 133] width 40 height 13
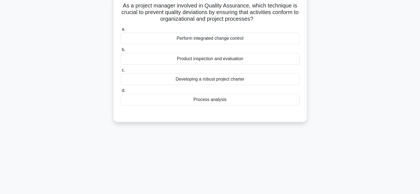
scroll to position [38, 0]
click at [200, 40] on div "Perform integrated change control" at bounding box center [210, 38] width 179 height 12
click at [121, 31] on input "a. Perform integrated change control" at bounding box center [121, 29] width 0 height 4
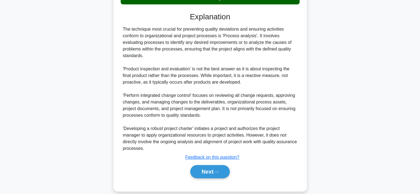
scroll to position [140, 0]
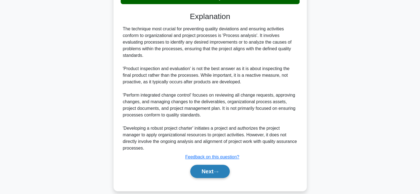
click at [202, 171] on button "Next" at bounding box center [210, 171] width 40 height 13
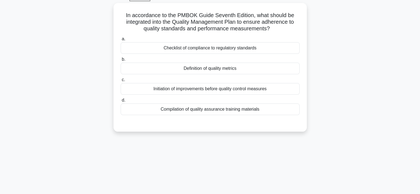
scroll to position [29, 0]
click at [222, 71] on div "Definition of quality metrics" at bounding box center [210, 68] width 179 height 12
click at [121, 61] on input "b. Definition of quality metrics" at bounding box center [121, 59] width 0 height 4
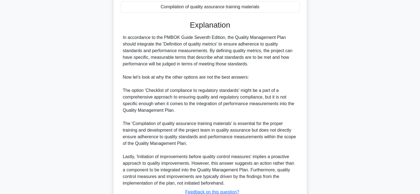
scroll to position [172, 0]
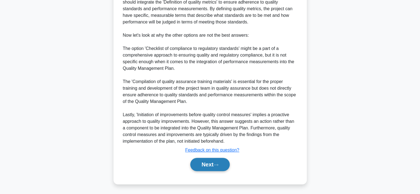
click at [208, 165] on button "Next" at bounding box center [210, 164] width 40 height 13
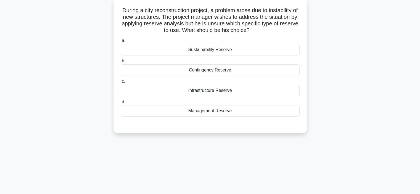
scroll to position [30, 0]
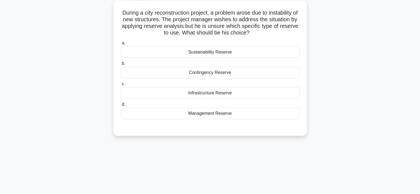
click at [228, 93] on div "Infrastructure Reserve" at bounding box center [210, 93] width 179 height 12
click at [121, 86] on input "c. Infrastructure Reserve" at bounding box center [121, 84] width 0 height 4
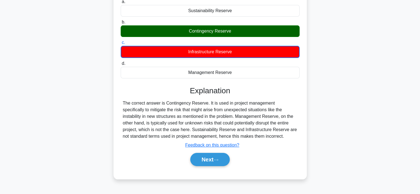
scroll to position [72, 0]
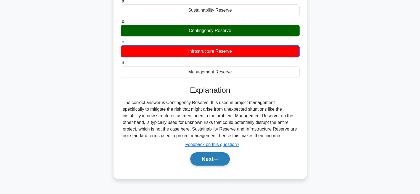
click at [207, 162] on button "Next" at bounding box center [210, 159] width 40 height 13
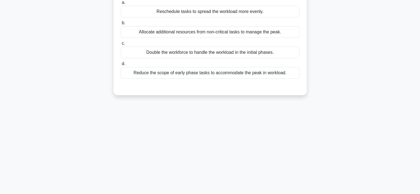
click at [211, 159] on div "114:18 Stop CAPM Advanced 65/150 In a project with fluctuating resource availab…" at bounding box center [210, 85] width 365 height 276
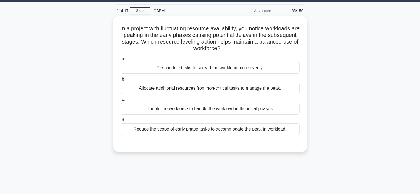
scroll to position [17, 0]
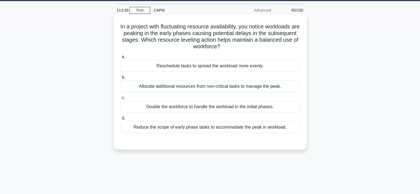
click at [231, 71] on div "Reschedule tasks to spread the workload more evenly." at bounding box center [210, 66] width 179 height 12
click at [121, 59] on input "a. Reschedule tasks to spread the workload more evenly." at bounding box center [121, 57] width 0 height 4
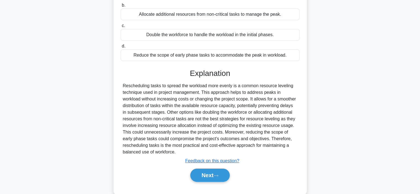
scroll to position [90, 0]
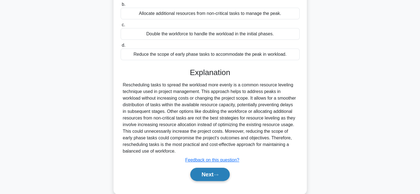
click at [203, 172] on button "Next" at bounding box center [210, 174] width 40 height 13
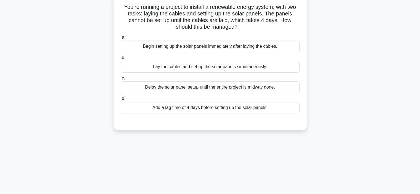
scroll to position [33, 0]
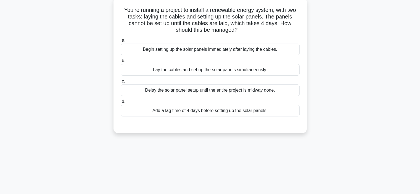
click at [203, 112] on div "Add a lag time of 4 days before setting up the solar panels." at bounding box center [210, 111] width 179 height 12
click at [121, 104] on input "d. Add a lag time of 4 days before setting up the solar panels." at bounding box center [121, 102] width 0 height 4
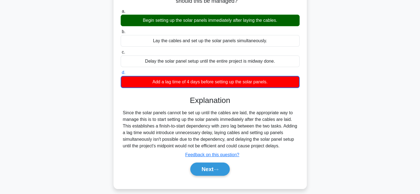
scroll to position [70, 0]
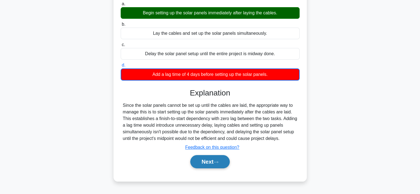
click at [201, 164] on button "Next" at bounding box center [210, 161] width 40 height 13
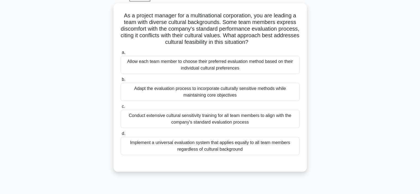
scroll to position [28, 0]
click at [228, 96] on div "Adapt the evaluation process to incorporate culturally sensitive methods while …" at bounding box center [210, 92] width 179 height 18
click at [121, 81] on input "b. Adapt the evaluation process to incorporate culturally sensitive methods whi…" at bounding box center [121, 80] width 0 height 4
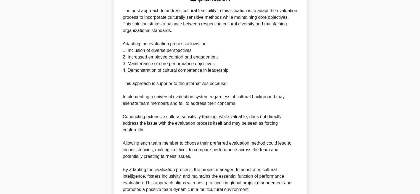
scroll to position [245, 0]
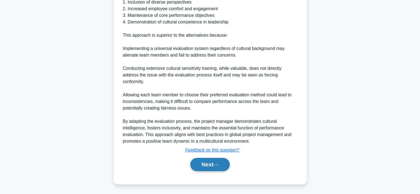
click at [201, 161] on button "Next" at bounding box center [210, 164] width 40 height 13
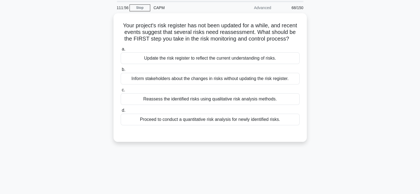
scroll to position [19, 0]
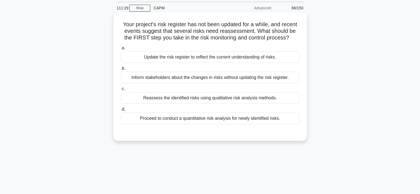
click at [138, 57] on div "Update the risk register to reflect the current understanding of risks." at bounding box center [210, 57] width 179 height 12
click at [121, 50] on input "a. Update the risk register to reflect the current understanding of risks." at bounding box center [121, 48] width 0 height 4
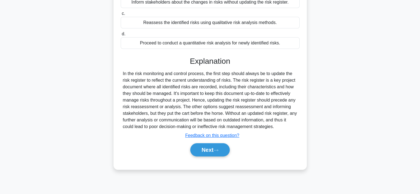
scroll to position [104, 0]
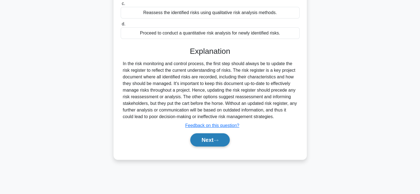
click at [195, 141] on button "Next" at bounding box center [210, 140] width 40 height 13
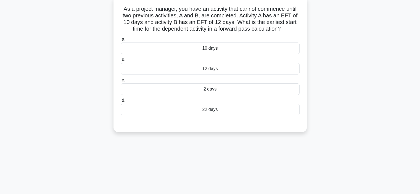
scroll to position [29, 0]
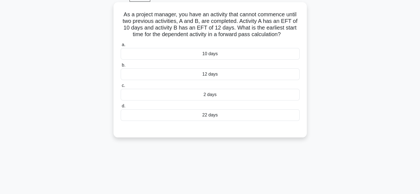
click at [145, 117] on div "22 days" at bounding box center [210, 115] width 179 height 12
click at [121, 108] on input "d. 22 days" at bounding box center [121, 106] width 0 height 4
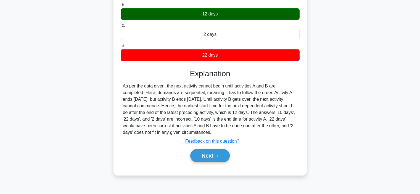
scroll to position [90, 0]
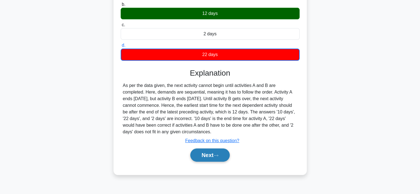
click at [198, 154] on button "Next" at bounding box center [210, 155] width 40 height 13
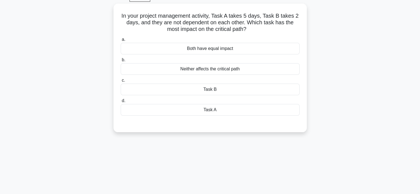
scroll to position [28, 0]
click at [165, 109] on div "Task A" at bounding box center [210, 110] width 179 height 12
click at [121, 102] on input "d. Task A" at bounding box center [121, 101] width 0 height 4
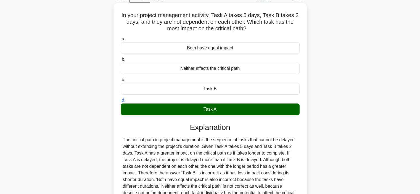
scroll to position [104, 0]
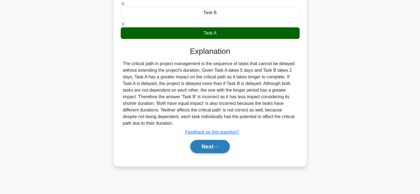
click at [200, 146] on button "Next" at bounding box center [210, 146] width 40 height 13
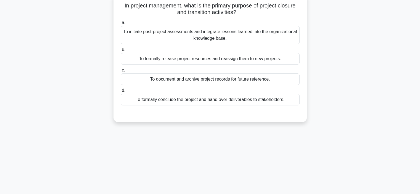
scroll to position [38, 0]
click at [162, 37] on div "To initiate post-project assessments and integrate lessons learned into the org…" at bounding box center [210, 35] width 179 height 18
click at [121, 25] on input "a. To initiate post-project assessments and integrate lessons learned into the …" at bounding box center [121, 23] width 0 height 4
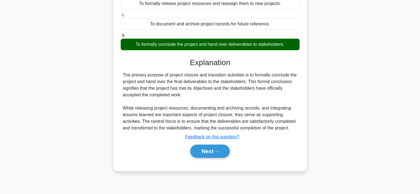
scroll to position [94, 0]
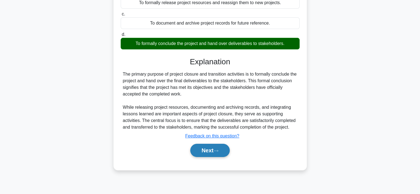
click at [198, 148] on button "Next" at bounding box center [210, 150] width 40 height 13
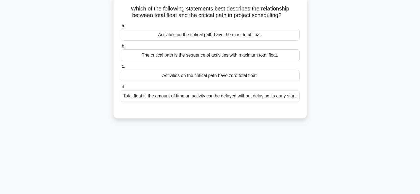
scroll to position [35, 0]
click at [174, 100] on div "Total float is the amount of time an activity can be delayed without delaying i…" at bounding box center [210, 96] width 179 height 12
click at [121, 89] on input "d. Total float is the amount of time an activity can be delayed without delayin…" at bounding box center [121, 87] width 0 height 4
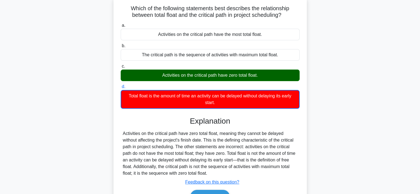
scroll to position [76, 0]
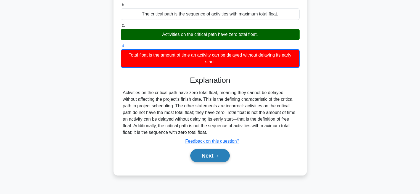
click at [206, 153] on button "Next" at bounding box center [210, 155] width 40 height 13
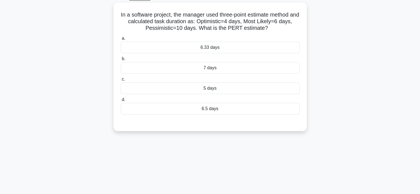
scroll to position [22, 0]
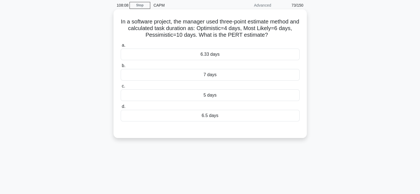
click at [226, 54] on div "6.33 days" at bounding box center [210, 55] width 179 height 12
click at [121, 47] on input "a. 6.33 days" at bounding box center [121, 46] width 0 height 4
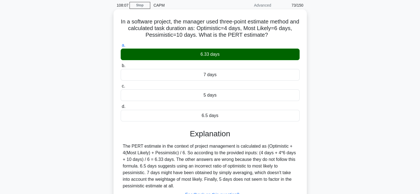
scroll to position [104, 0]
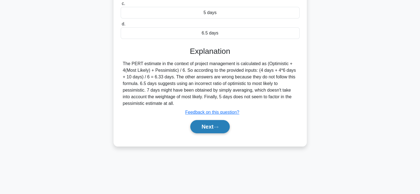
click at [206, 130] on button "Next" at bounding box center [210, 126] width 40 height 13
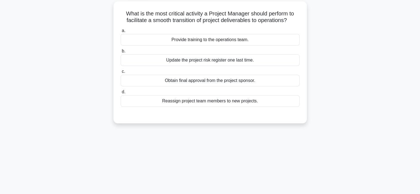
scroll to position [30, 0]
click at [241, 45] on div "Provide training to the operations team." at bounding box center [210, 39] width 179 height 12
click at [121, 32] on input "a. Provide training to the operations team." at bounding box center [121, 30] width 0 height 4
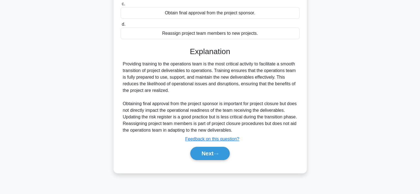
scroll to position [104, 0]
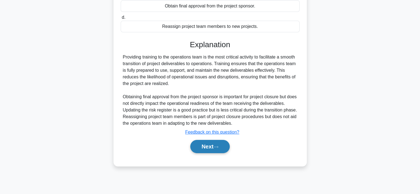
click at [213, 147] on button "Next" at bounding box center [210, 146] width 40 height 13
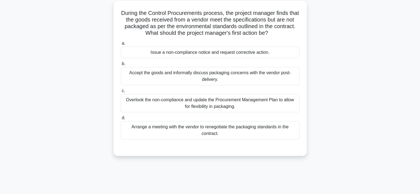
scroll to position [32, 0]
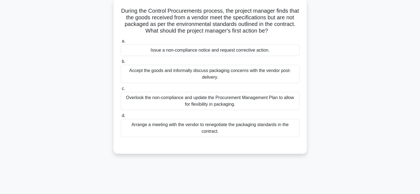
click at [200, 51] on div "Issue a non-compliance notice and request corrective action." at bounding box center [210, 51] width 179 height 12
click at [121, 43] on input "a. Issue a non-compliance notice and request corrective action." at bounding box center [121, 42] width 0 height 4
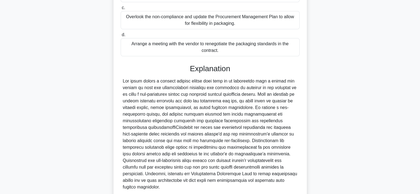
scroll to position [159, 0]
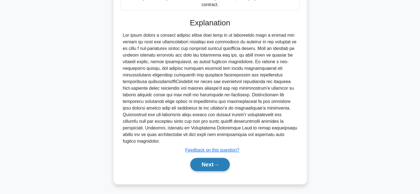
click at [206, 161] on button "Next" at bounding box center [210, 164] width 40 height 13
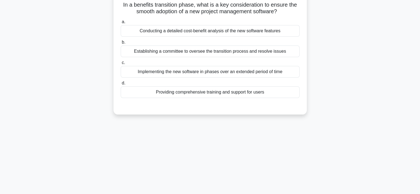
scroll to position [31, 0]
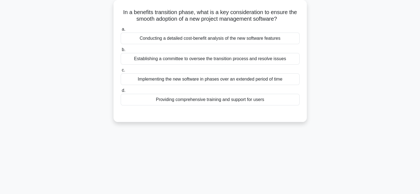
click at [171, 104] on div "Providing comprehensive training and support for users" at bounding box center [210, 100] width 179 height 12
click at [121, 93] on input "d. Providing comprehensive training and support for users" at bounding box center [121, 91] width 0 height 4
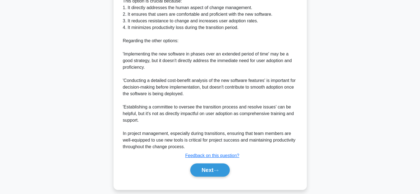
scroll to position [187, 0]
click at [205, 166] on button "Next" at bounding box center [210, 170] width 40 height 13
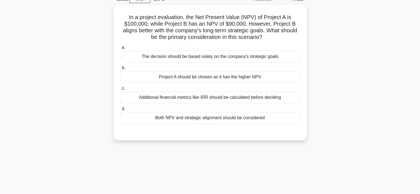
scroll to position [25, 0]
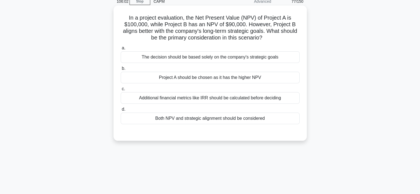
click at [165, 118] on div "Both NPV and strategic alignment should be considered" at bounding box center [210, 119] width 179 height 12
click at [121, 111] on input "d. Both NPV and strategic alignment should be considered" at bounding box center [121, 110] width 0 height 4
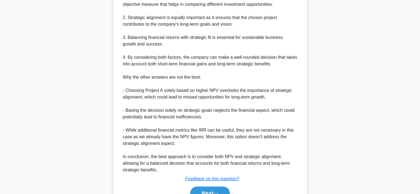
scroll to position [197, 0]
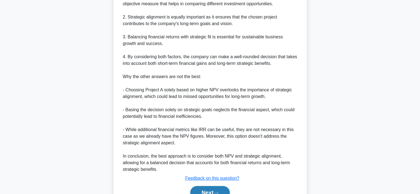
click at [198, 189] on button "Next" at bounding box center [210, 192] width 40 height 13
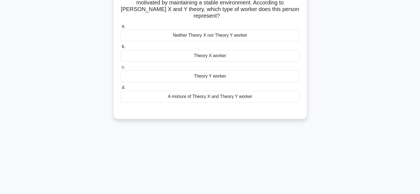
scroll to position [43, 0]
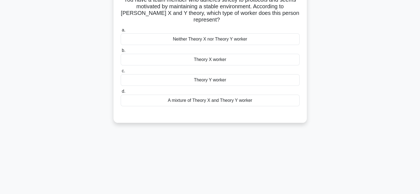
click at [233, 44] on div "Neither Theory X nor Theory Y worker" at bounding box center [210, 39] width 179 height 12
click at [121, 32] on input "a. Neither Theory X nor Theory Y worker" at bounding box center [121, 30] width 0 height 4
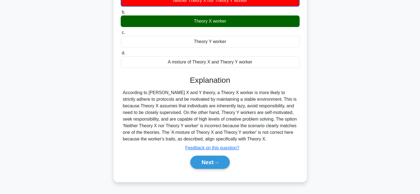
scroll to position [91, 0]
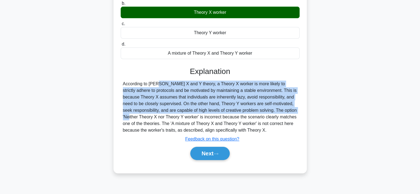
drag, startPoint x: 124, startPoint y: 83, endPoint x: 276, endPoint y: 110, distance: 154.8
click at [276, 110] on div "According to McGregor's X and Y theory, a Theory X worker is more likely to str…" at bounding box center [210, 107] width 175 height 53
copy div "According to McGregor's X and Y theory, a Theory X worker is more likely to str…"
click at [202, 155] on button "Next" at bounding box center [210, 153] width 40 height 13
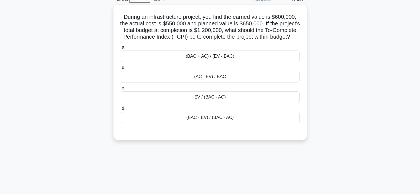
scroll to position [27, 0]
click at [183, 123] on div "(BAC - EV) / (BAC - AC)" at bounding box center [210, 118] width 179 height 12
click at [121, 110] on input "d. (BAC - EV) / (BAC - AC)" at bounding box center [121, 109] width 0 height 4
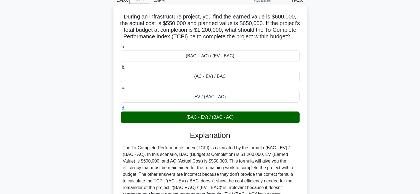
scroll to position [104, 0]
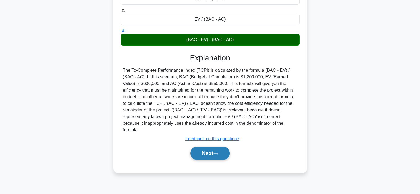
click at [204, 153] on button "Next" at bounding box center [210, 153] width 40 height 13
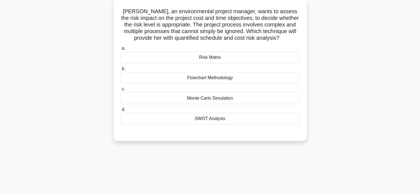
scroll to position [33, 0]
click at [190, 58] on div "Risk Matrix" at bounding box center [210, 57] width 179 height 12
click at [121, 49] on input "a. Risk Matrix" at bounding box center [121, 48] width 0 height 4
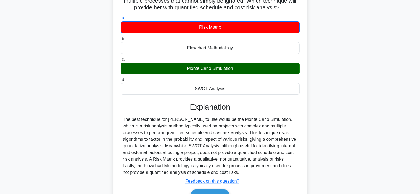
scroll to position [66, 0]
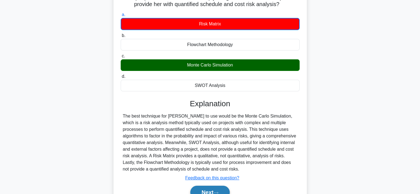
click at [212, 189] on button "Next" at bounding box center [210, 192] width 40 height 13
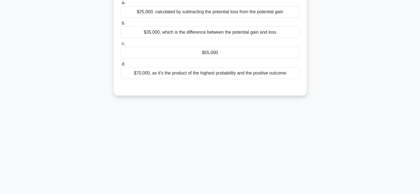
scroll to position [8, 0]
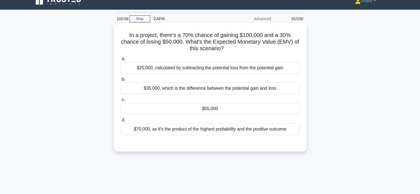
click at [219, 111] on div "$55,000" at bounding box center [210, 109] width 179 height 12
click at [121, 102] on input "c. $55,000" at bounding box center [121, 100] width 0 height 4
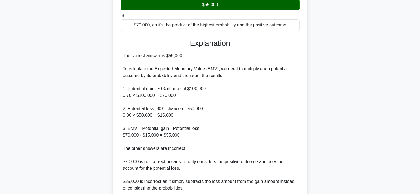
scroll to position [179, 0]
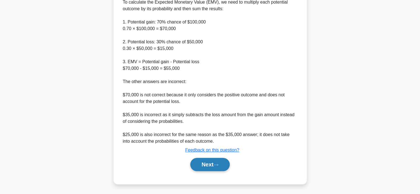
click at [205, 163] on button "Next" at bounding box center [210, 164] width 40 height 13
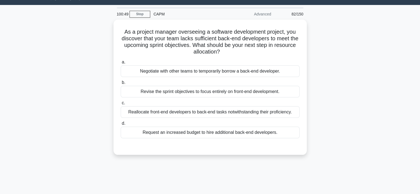
scroll to position [11, 0]
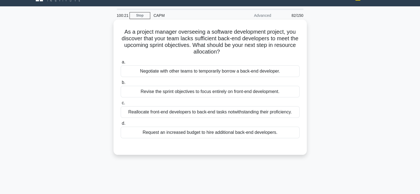
click at [205, 134] on div "Request an increased budget to hire additional back-end developers." at bounding box center [210, 133] width 179 height 12
click at [121, 125] on input "d. Request an increased budget to hire additional back-end developers." at bounding box center [121, 124] width 0 height 4
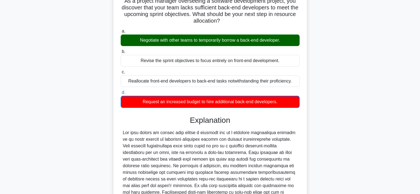
scroll to position [133, 0]
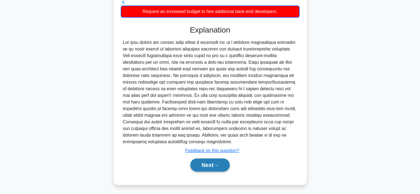
click at [207, 164] on button "Next" at bounding box center [210, 165] width 40 height 13
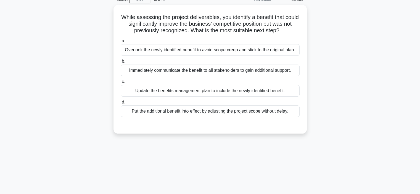
scroll to position [27, 0]
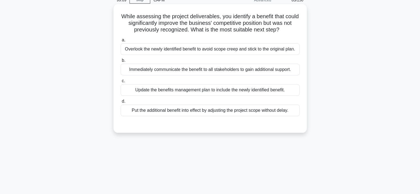
click at [204, 90] on div "Update the benefits management plan to include the newly identified benefit." at bounding box center [210, 90] width 179 height 12
click at [121, 83] on input "c. Update the benefits management plan to include the newly identified benefit." at bounding box center [121, 81] width 0 height 4
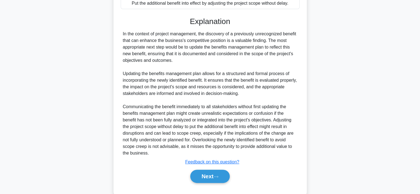
scroll to position [146, 0]
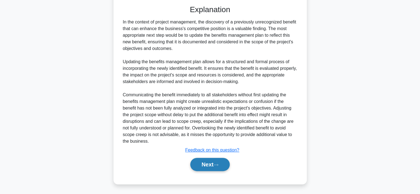
click at [208, 163] on button "Next" at bounding box center [210, 164] width 40 height 13
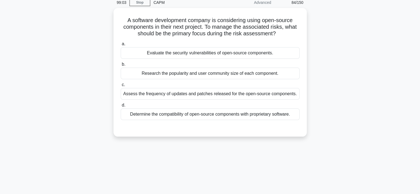
scroll to position [24, 0]
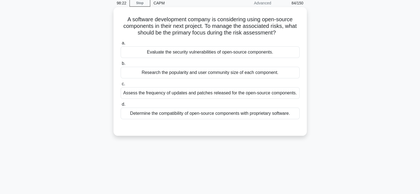
click at [185, 52] on div "Evaluate the security vulnerabilities of open-source components." at bounding box center [210, 52] width 179 height 12
click at [121, 45] on input "a. Evaluate the security vulnerabilities of open-source components." at bounding box center [121, 43] width 0 height 4
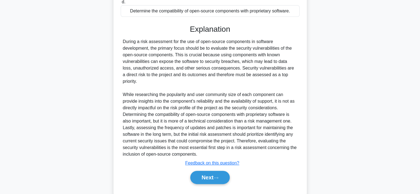
scroll to position [133, 0]
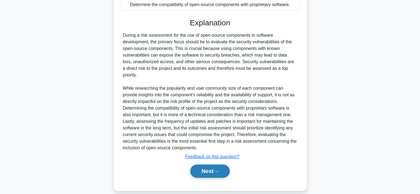
click at [208, 168] on button "Next" at bounding box center [210, 171] width 40 height 13
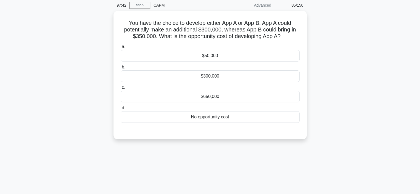
scroll to position [21, 0]
click at [211, 57] on div "$50,000" at bounding box center [210, 55] width 179 height 12
click at [121, 48] on input "a. $50,000" at bounding box center [121, 46] width 0 height 4
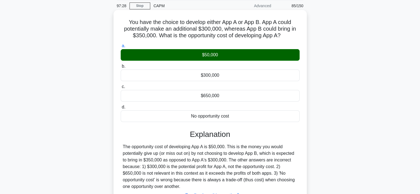
scroll to position [104, 0]
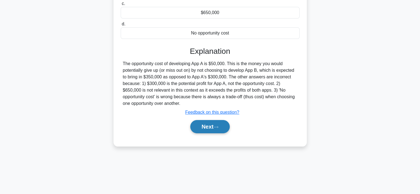
click at [206, 125] on button "Next" at bounding box center [210, 126] width 40 height 13
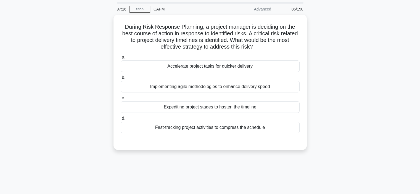
scroll to position [8, 0]
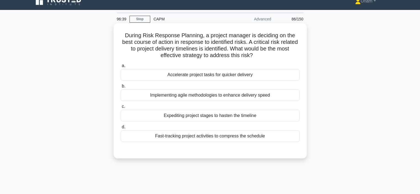
click at [190, 138] on div "Fast-tracking project activities to compress the schedule" at bounding box center [210, 136] width 179 height 12
click at [121, 129] on input "d. Fast-tracking project activities to compress the schedule" at bounding box center [121, 127] width 0 height 4
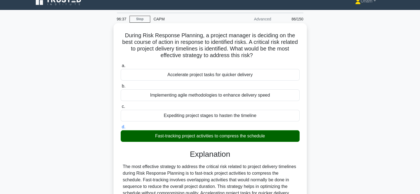
scroll to position [104, 0]
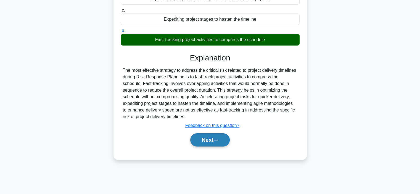
click at [201, 138] on button "Next" at bounding box center [210, 140] width 40 height 13
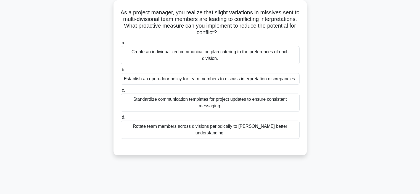
scroll to position [32, 0]
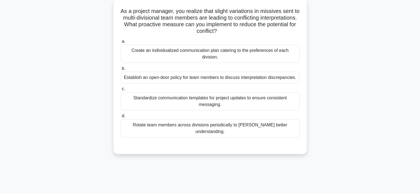
click at [177, 95] on div "Standardize communication templates for project updates to ensure consistent me…" at bounding box center [210, 101] width 179 height 18
click at [121, 91] on input "c. Standardize communication templates for project updates to ensure consistent…" at bounding box center [121, 89] width 0 height 4
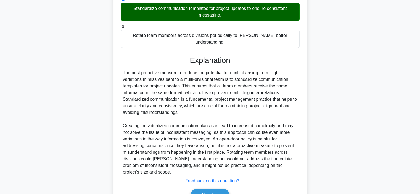
scroll to position [123, 0]
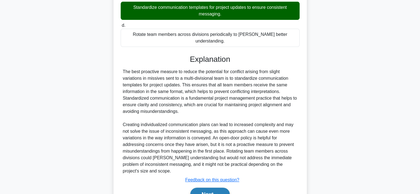
click at [203, 188] on button "Next" at bounding box center [210, 194] width 40 height 13
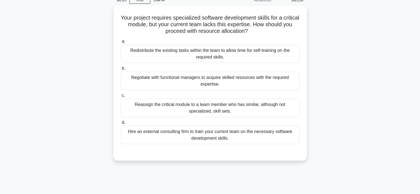
scroll to position [26, 0]
click at [180, 137] on div "Hire an external consulting firm to train your current team on the necessary so…" at bounding box center [210, 135] width 179 height 18
click at [121, 124] on input "d. Hire an external consulting firm to train your current team on the necessary…" at bounding box center [121, 123] width 0 height 4
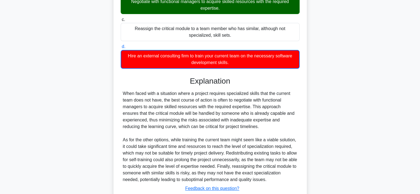
scroll to position [140, 0]
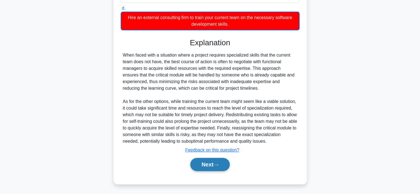
click at [208, 166] on button "Next" at bounding box center [210, 164] width 40 height 13
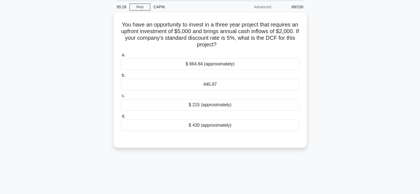
scroll to position [18, 0]
click at [196, 107] on div "$ 215 (approximately)" at bounding box center [210, 106] width 179 height 12
click at [121, 98] on input "c. $ 215 (approximately)" at bounding box center [121, 97] width 0 height 4
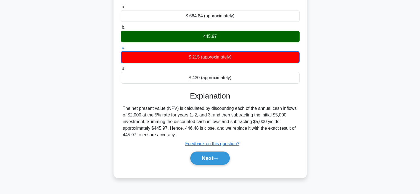
scroll to position [74, 0]
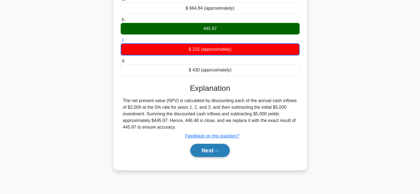
click at [212, 151] on button "Next" at bounding box center [210, 150] width 40 height 13
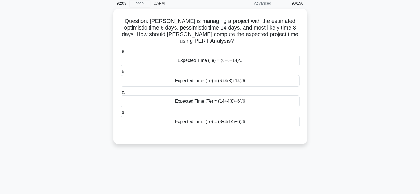
scroll to position [23, 0]
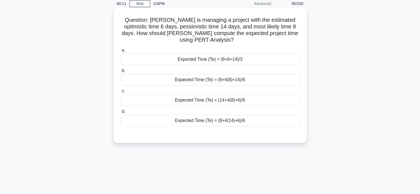
click at [239, 83] on div "Expected Time (Te) = (6+4(8)+14)/6" at bounding box center [210, 80] width 179 height 12
click at [121, 73] on input "b. Expected Time (Te) = (6+4(8)+14)/6" at bounding box center [121, 71] width 0 height 4
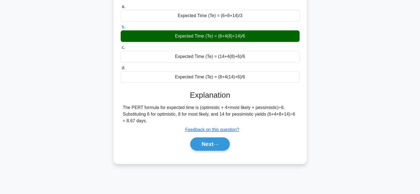
scroll to position [69, 0]
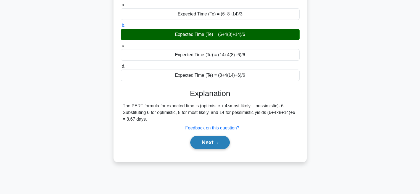
click at [206, 143] on button "Next" at bounding box center [210, 142] width 40 height 13
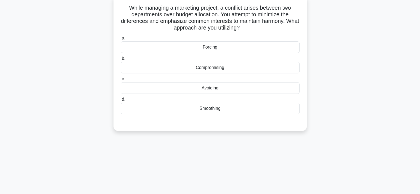
scroll to position [36, 0]
click at [208, 69] on div "Compromising" at bounding box center [210, 67] width 179 height 12
click at [121, 59] on input "b. Compromising" at bounding box center [121, 58] width 0 height 4
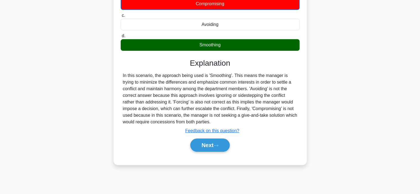
scroll to position [104, 0]
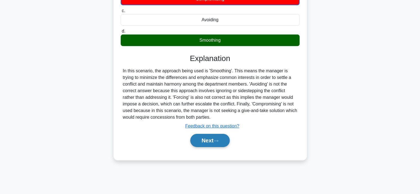
click at [221, 140] on button "Next" at bounding box center [210, 140] width 40 height 13
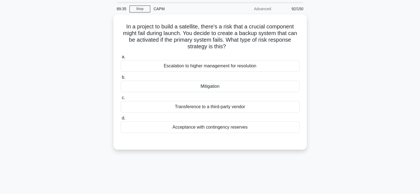
scroll to position [17, 0]
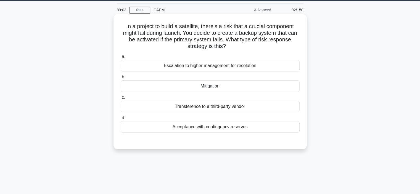
click at [226, 84] on div "Mitigation" at bounding box center [210, 86] width 179 height 12
click at [121, 79] on input "b. Mitigation" at bounding box center [121, 77] width 0 height 4
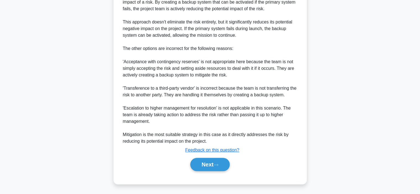
scroll to position [192, 0]
click at [203, 168] on button "Next" at bounding box center [210, 164] width 40 height 13
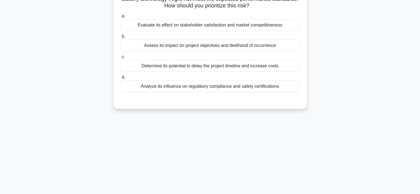
scroll to position [27, 0]
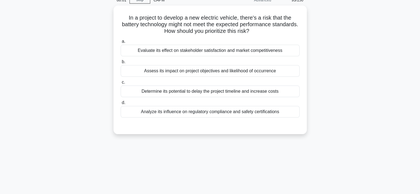
click at [220, 109] on div "Analyze its influence on regulatory compliance and safety certifications" at bounding box center [210, 112] width 179 height 12
click at [121, 105] on input "d. Analyze its influence on regulatory compliance and safety certifications" at bounding box center [121, 103] width 0 height 4
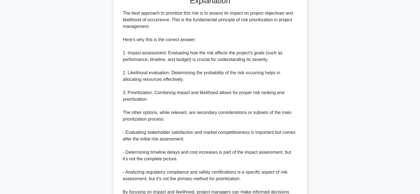
scroll to position [219, 0]
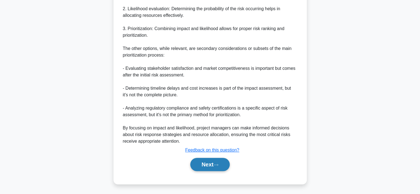
click at [204, 164] on button "Next" at bounding box center [210, 164] width 40 height 13
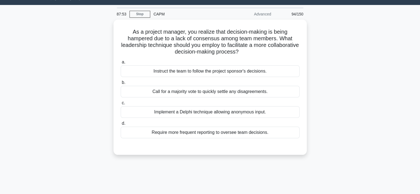
scroll to position [14, 0]
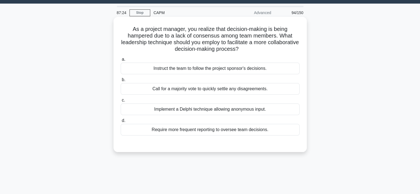
click at [250, 109] on div "Implement a Delphi technique allowing anonymous input." at bounding box center [210, 110] width 179 height 12
click at [121, 102] on input "c. Implement a Delphi technique allowing anonymous input." at bounding box center [121, 101] width 0 height 4
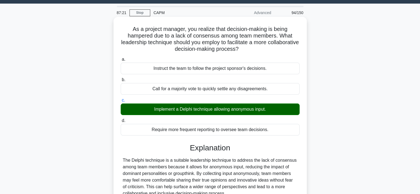
scroll to position [96, 0]
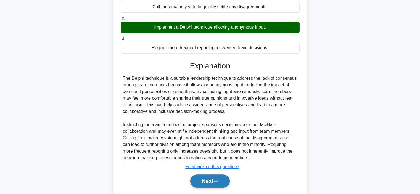
click at [218, 181] on icon at bounding box center [216, 181] width 5 height 3
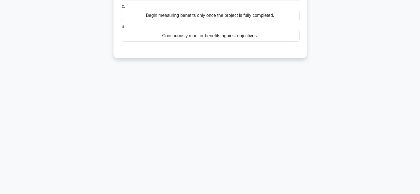
scroll to position [32, 0]
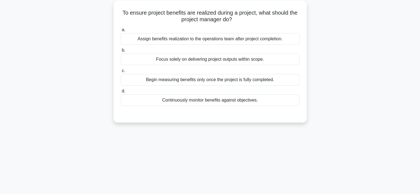
click at [197, 128] on div "To ensure project benefits are realized during a project, what should the proje…" at bounding box center [210, 65] width 365 height 129
click at [349, 114] on div "To ensure project benefits are realized during a project, what should the proje…" at bounding box center [210, 65] width 365 height 129
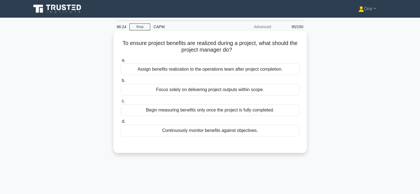
click at [239, 129] on div "Continuously monitor benefits against objectives." at bounding box center [210, 131] width 179 height 12
click at [121, 124] on input "d. Continuously monitor benefits against objectives." at bounding box center [121, 122] width 0 height 4
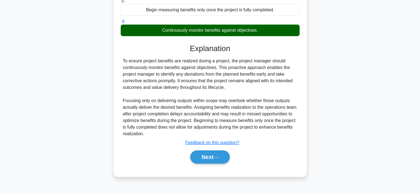
scroll to position [104, 0]
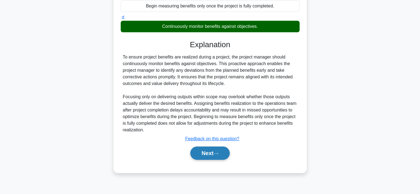
click at [209, 157] on button "Next" at bounding box center [210, 153] width 40 height 13
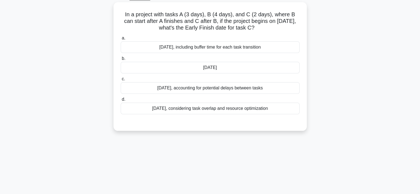
scroll to position [30, 0]
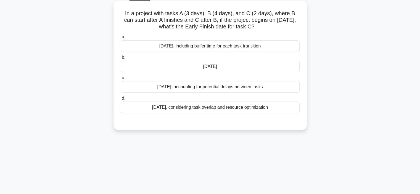
click at [228, 69] on div "May 24th" at bounding box center [210, 67] width 179 height 12
click at [121, 59] on input "b. May 24th" at bounding box center [121, 58] width 0 height 4
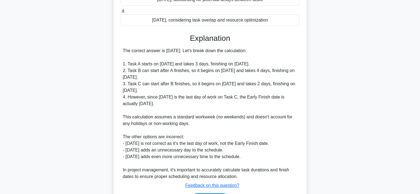
scroll to position [153, 0]
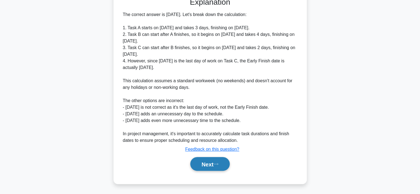
click at [204, 163] on font "Next" at bounding box center [208, 164] width 12 height 6
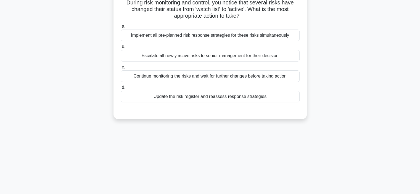
scroll to position [26, 0]
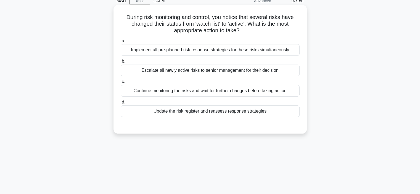
click at [220, 110] on div "Update the risk register and reassess response strategies" at bounding box center [210, 112] width 179 height 12
click at [121, 104] on input "d. Update the risk register and reassess response strategies" at bounding box center [121, 103] width 0 height 4
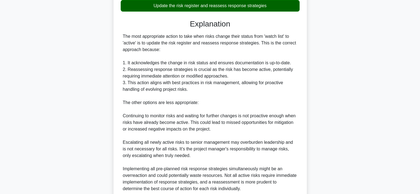
scroll to position [180, 0]
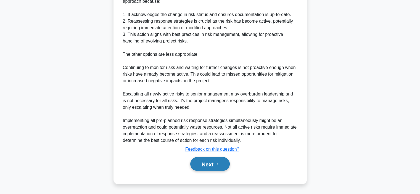
click at [213, 164] on font "Next" at bounding box center [208, 164] width 12 height 6
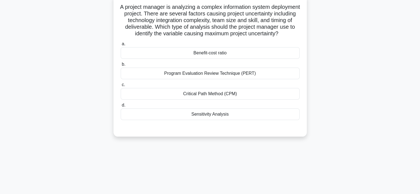
scroll to position [38, 0]
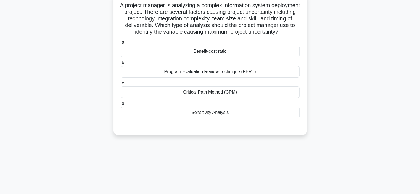
click at [216, 78] on div "Program Evaluation Review Technique (PERT)" at bounding box center [210, 72] width 179 height 12
click at [121, 65] on input "b. Program Evaluation Review Technique (PERT)" at bounding box center [121, 63] width 0 height 4
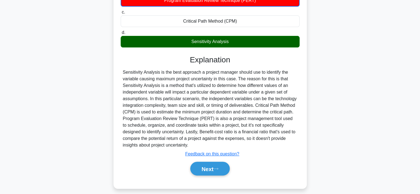
scroll to position [121, 0]
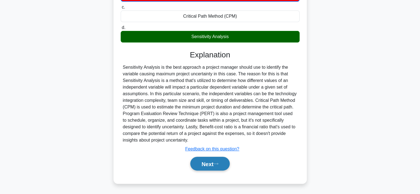
click at [208, 166] on font "Next" at bounding box center [208, 164] width 12 height 6
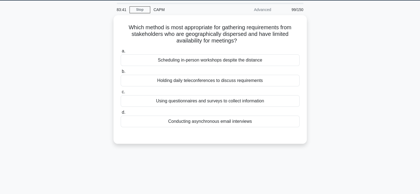
scroll to position [17, 0]
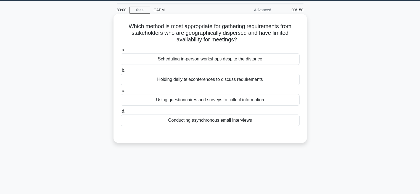
click at [211, 100] on div "Using questionnaires and surveys to collect information" at bounding box center [210, 100] width 179 height 12
click at [121, 93] on input "c. Using questionnaires and surveys to collect information" at bounding box center [121, 91] width 0 height 4
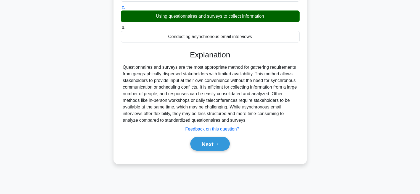
scroll to position [102, 0]
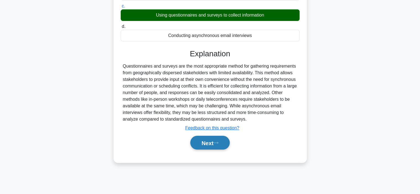
click at [209, 143] on font "Next" at bounding box center [208, 143] width 12 height 6
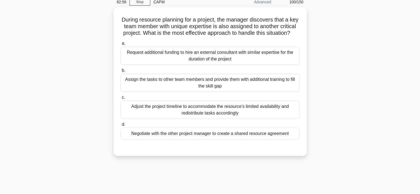
scroll to position [24, 0]
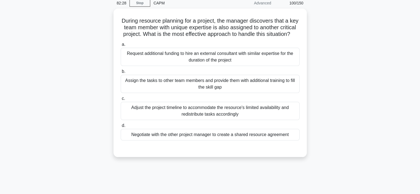
click at [231, 100] on div "a. Request additional funding to hire an external consultant with similar exper…" at bounding box center [210, 91] width 186 height 102
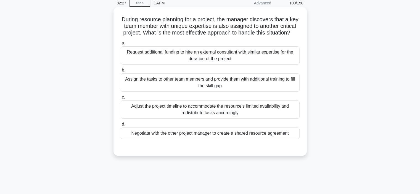
click at [231, 92] on div "Assign the tasks to other team members and provide them with additional trainin…" at bounding box center [210, 83] width 179 height 18
click at [121, 72] on input "b. Assign the tasks to other team members and provide them with additional trai…" at bounding box center [121, 71] width 0 height 4
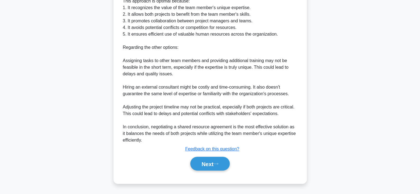
scroll to position [218, 0]
click at [205, 167] on font "Next" at bounding box center [208, 164] width 12 height 6
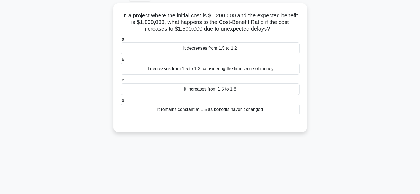
scroll to position [29, 0]
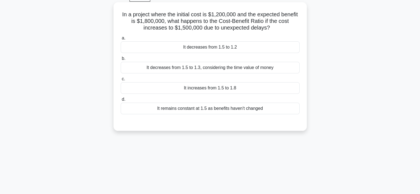
click at [243, 108] on div "It remains constant at 1.5 as benefits haven't changed" at bounding box center [210, 109] width 179 height 12
click at [121, 101] on input "d. It remains constant at 1.5 as benefits haven't changed" at bounding box center [121, 100] width 0 height 4
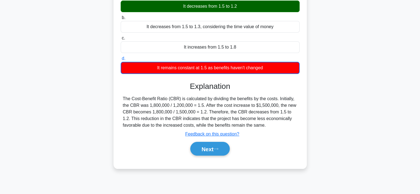
scroll to position [70, 0]
drag, startPoint x: 122, startPoint y: 97, endPoint x: 263, endPoint y: 124, distance: 144.1
click at [263, 124] on div "The Cost-Benefit Ratio (CBR) is calculated by dividing the benefits by the cost…" at bounding box center [210, 112] width 179 height 33
copy div "The Cost-Benefit Ratio (CBR) is calculated by dividing the benefits by the cost…"
click at [219, 148] on icon at bounding box center [216, 149] width 5 height 3
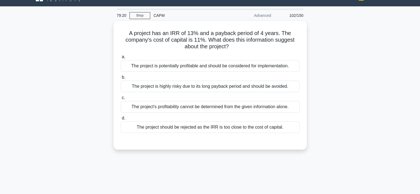
scroll to position [11, 0]
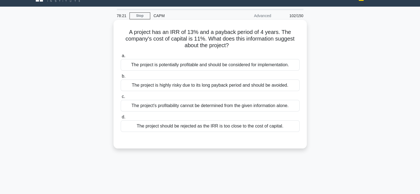
click at [206, 88] on div "The project is highly risky due to its long payback period and should be avoide…" at bounding box center [210, 86] width 179 height 12
click at [121, 78] on input "b. The project is highly risky due to its long payback period and should be avo…" at bounding box center [121, 77] width 0 height 4
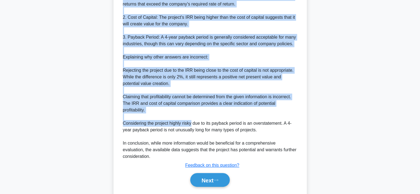
scroll to position [212, 0]
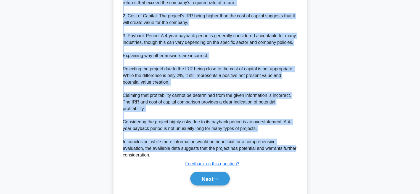
drag, startPoint x: 124, startPoint y: 54, endPoint x: 301, endPoint y: 145, distance: 198.9
click at [301, 145] on div "A project has an IRR of 13% and a payback period of 4 years. The company's cost…" at bounding box center [210, 9] width 189 height 376
copy div ". Internal Rate of Return (IRR): The project's IRR is 13%, which is higher than…"
click at [204, 178] on font "Next" at bounding box center [208, 179] width 12 height 6
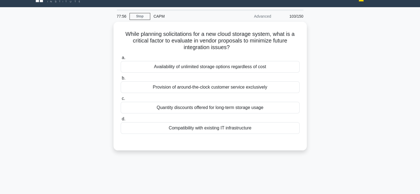
scroll to position [10, 0]
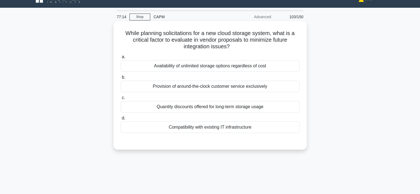
click at [226, 127] on div "Compatibility with existing IT infrastructure" at bounding box center [210, 128] width 179 height 12
click at [121, 120] on input "d. Compatibility with existing IT infrastructure" at bounding box center [121, 119] width 0 height 4
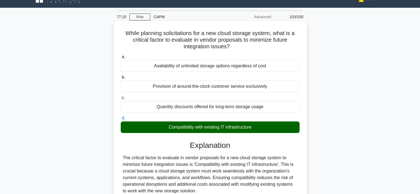
scroll to position [107, 0]
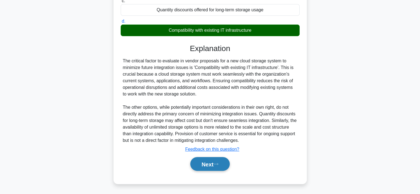
click at [206, 165] on font "Next" at bounding box center [208, 164] width 12 height 6
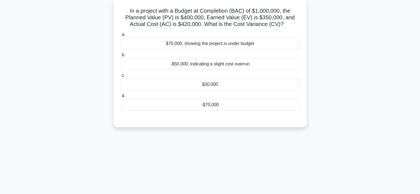
scroll to position [33, 0]
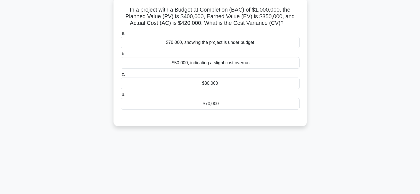
click at [244, 108] on div "-$70,000" at bounding box center [210, 104] width 179 height 12
click at [121, 97] on input "d. -$70,000" at bounding box center [121, 95] width 0 height 4
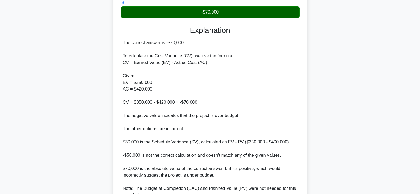
scroll to position [180, 0]
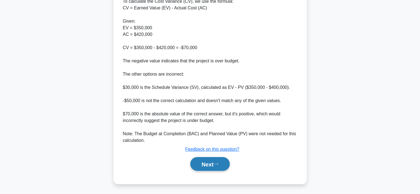
click at [208, 164] on font "Next" at bounding box center [208, 164] width 12 height 6
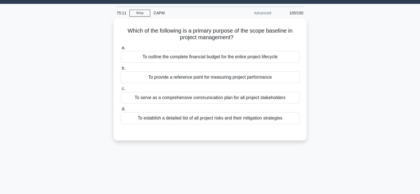
scroll to position [13, 0]
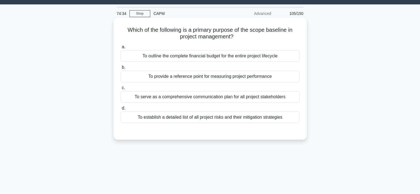
click at [232, 77] on div "To provide a reference point for measuring project performance" at bounding box center [210, 77] width 179 height 12
click at [121, 69] on input "b. To provide a reference point for measuring project performance" at bounding box center [121, 68] width 0 height 4
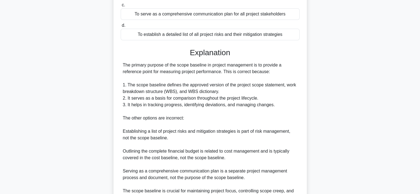
scroll to position [153, 0]
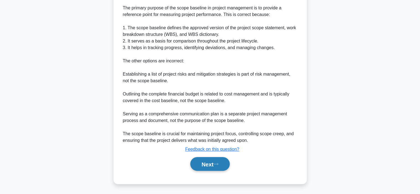
click at [209, 165] on font "Next" at bounding box center [208, 164] width 12 height 6
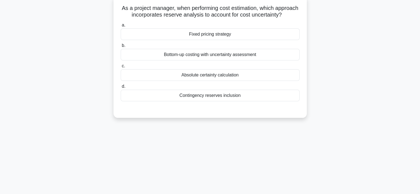
scroll to position [34, 0]
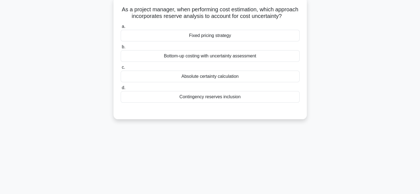
click at [205, 103] on div "Contingency reserves inclusion" at bounding box center [210, 97] width 179 height 12
click at [121, 90] on input "d. Contingency reserves inclusion" at bounding box center [121, 88] width 0 height 4
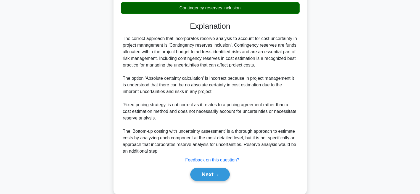
scroll to position [123, 0]
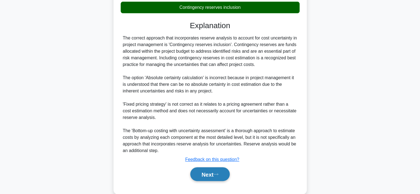
click at [202, 178] on font "Next" at bounding box center [208, 175] width 12 height 6
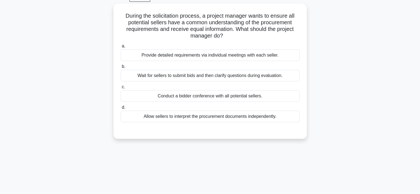
scroll to position [20, 0]
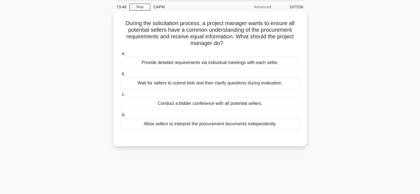
click at [221, 106] on div "Conduct a bidder conference with all potential sellers." at bounding box center [210, 104] width 179 height 12
click at [121, 96] on input "c. Conduct a bidder conference with all potential sellers." at bounding box center [121, 95] width 0 height 4
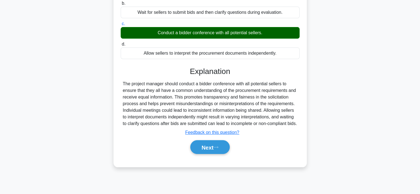
scroll to position [104, 0]
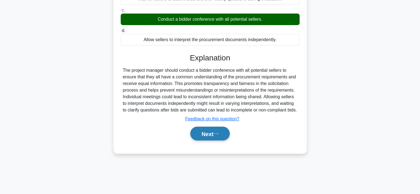
click at [214, 137] on font "Next" at bounding box center [208, 134] width 12 height 6
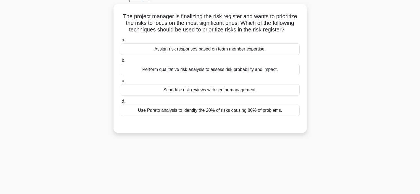
scroll to position [27, 0]
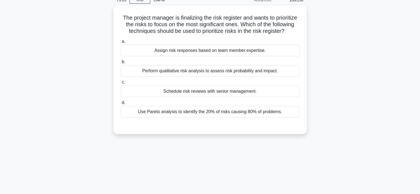
click at [211, 77] on div "Perform qualitative risk analysis to assess risk probability and impact." at bounding box center [210, 71] width 179 height 12
click at [121, 64] on input "b. Perform qualitative risk analysis to assess risk probability and impact." at bounding box center [121, 62] width 0 height 4
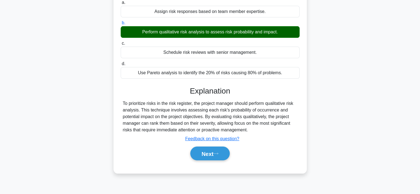
scroll to position [67, 0]
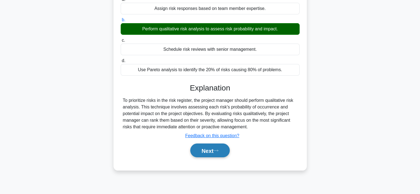
click at [206, 153] on button "Next" at bounding box center [210, 151] width 40 height 14
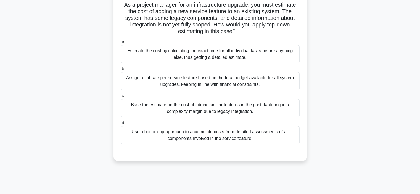
scroll to position [40, 0]
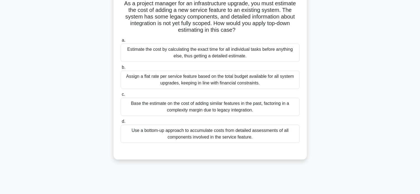
click at [215, 82] on div "Assign a flat rate per service feature based on the total budget available for …" at bounding box center [210, 80] width 179 height 18
click at [121, 69] on input "b. Assign a flat rate per service feature based on the total budget available f…" at bounding box center [121, 68] width 0 height 4
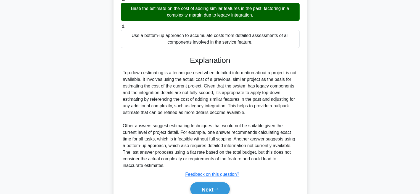
scroll to position [136, 0]
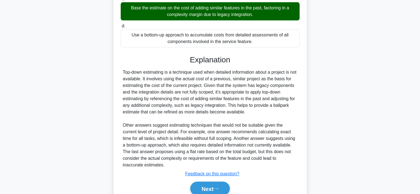
drag, startPoint x: 123, startPoint y: 70, endPoint x: 248, endPoint y: 111, distance: 131.7
click at [248, 111] on div "Top-down estimating is a technique used when detailed information about a proje…" at bounding box center [210, 119] width 175 height 100
copy div "Top-down estimating is a technique used when detailed information about a proje…"
click at [216, 192] on button "Next" at bounding box center [210, 189] width 40 height 14
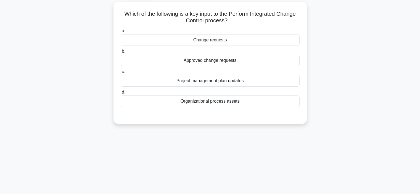
scroll to position [28, 0]
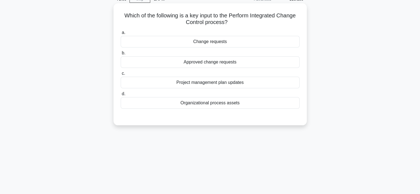
click at [210, 64] on div "Approved change requests" at bounding box center [210, 62] width 179 height 12
click at [121, 55] on input "b. Approved change requests" at bounding box center [121, 53] width 0 height 4
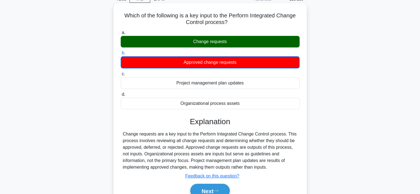
scroll to position [76, 0]
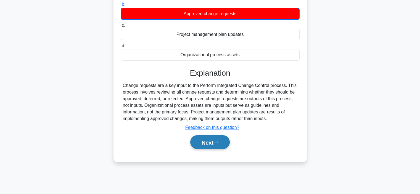
click at [209, 143] on font "Next" at bounding box center [208, 143] width 12 height 6
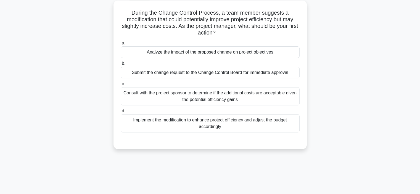
scroll to position [32, 0]
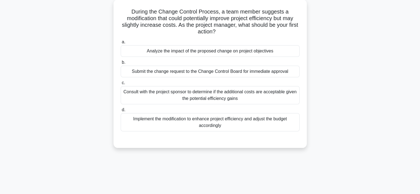
click at [205, 55] on div "Analyze the impact of the proposed change on project objectives" at bounding box center [210, 51] width 179 height 12
click at [121, 44] on input "a. Analyze the impact of the proposed change on project objectives" at bounding box center [121, 42] width 0 height 4
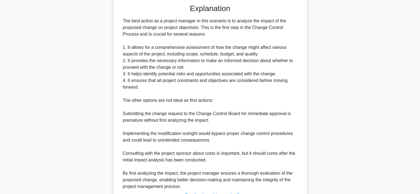
scroll to position [213, 0]
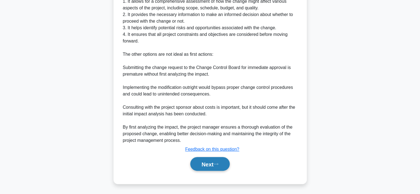
click at [205, 163] on font "Next" at bounding box center [208, 164] width 12 height 6
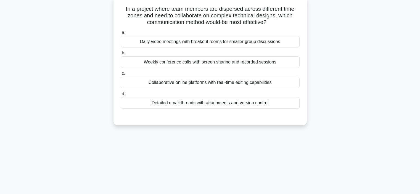
scroll to position [35, 0]
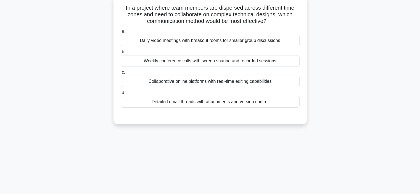
click at [217, 83] on div "Collaborative online platforms with real-time editing capabilities" at bounding box center [210, 82] width 179 height 12
click at [121, 74] on input "c. Collaborative online platforms with real-time editing capabilities" at bounding box center [121, 73] width 0 height 4
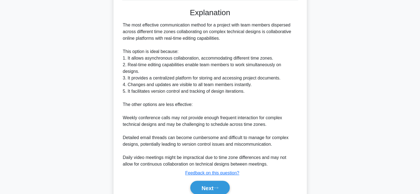
scroll to position [143, 0]
click at [202, 185] on font "Next" at bounding box center [208, 188] width 12 height 6
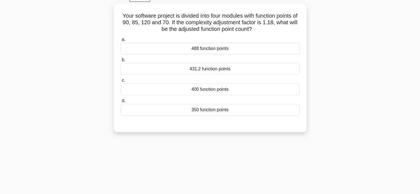
scroll to position [28, 0]
click at [223, 70] on div "431.2 function points" at bounding box center [210, 68] width 179 height 12
click at [121, 61] on input "b. 431.2 function points" at bounding box center [121, 59] width 0 height 4
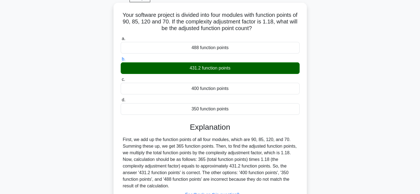
scroll to position [104, 0]
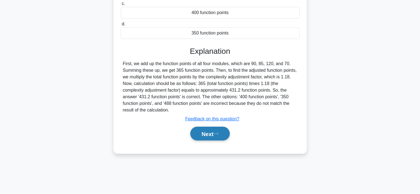
click at [210, 134] on font "Next" at bounding box center [208, 134] width 12 height 6
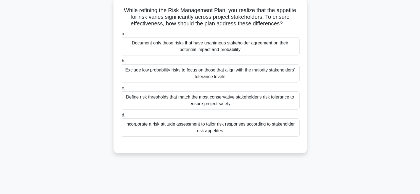
scroll to position [34, 0]
click at [166, 131] on div "Incorporate a risk attitude assessment to tailor risk responses according to st…" at bounding box center [210, 127] width 179 height 18
click at [121, 116] on input "d. Incorporate a risk attitude assessment to tailor risk responses according to…" at bounding box center [121, 115] width 0 height 4
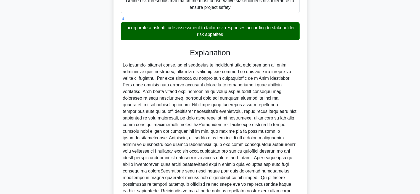
scroll to position [180, 0]
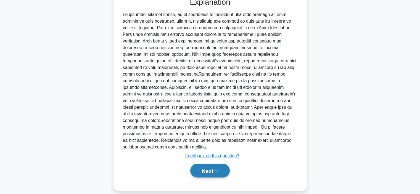
click at [205, 168] on font "Next" at bounding box center [208, 171] width 12 height 6
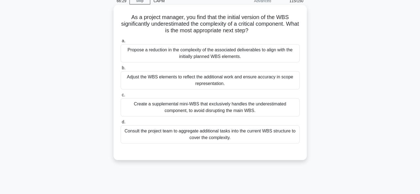
scroll to position [26, 0]
click at [163, 133] on div "Consult the project team to aggregate additional tasks into the current WBS str…" at bounding box center [210, 135] width 179 height 18
click at [121, 124] on input "d. Consult the project team to aggregate additional tasks into the current WBS …" at bounding box center [121, 123] width 0 height 4
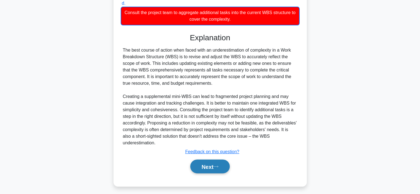
scroll to position [145, 0]
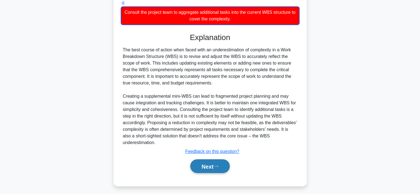
click at [207, 167] on font "Next" at bounding box center [208, 167] width 12 height 6
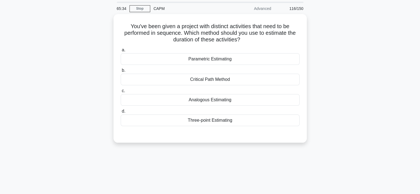
scroll to position [18, 0]
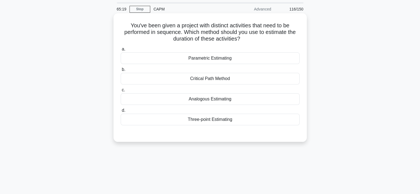
click at [210, 78] on div "Critical Path Method" at bounding box center [210, 79] width 179 height 12
click at [121, 72] on input "b. Critical Path Method" at bounding box center [121, 70] width 0 height 4
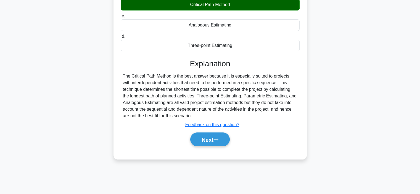
scroll to position [92, 0]
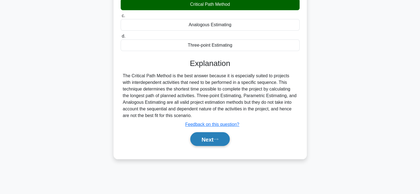
click at [198, 137] on button "Next" at bounding box center [210, 139] width 40 height 14
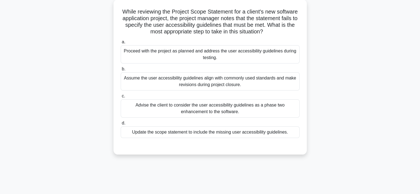
scroll to position [31, 0]
click at [196, 110] on div "Advise the client to consider the user accessibility guidelines as a phase two …" at bounding box center [210, 109] width 179 height 18
click at [121, 99] on input "c. Advise the client to consider the user accessibility guidelines as a phase t…" at bounding box center [121, 97] width 0 height 4
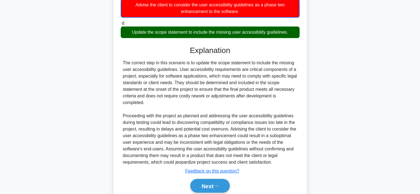
scroll to position [154, 0]
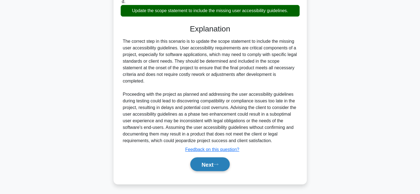
click at [208, 167] on font "Next" at bounding box center [208, 165] width 12 height 6
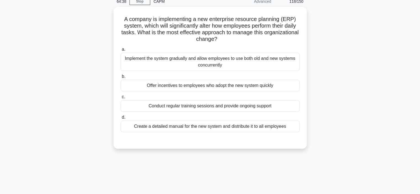
scroll to position [25, 0]
click at [204, 108] on div "Conduct regular training sessions and provide ongoing support" at bounding box center [210, 106] width 179 height 12
click at [121, 98] on input "c. Conduct regular training sessions and provide ongoing support" at bounding box center [121, 97] width 0 height 4
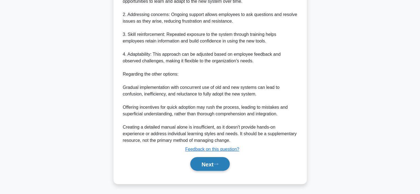
scroll to position [213, 0]
click at [206, 163] on font "Next" at bounding box center [208, 165] width 12 height 6
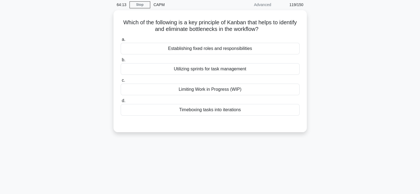
scroll to position [22, 0]
click at [201, 109] on div "Timeboxing tasks into iterations" at bounding box center [210, 111] width 179 height 12
click at [121, 103] on input "d. Timeboxing tasks into iterations" at bounding box center [121, 102] width 0 height 4
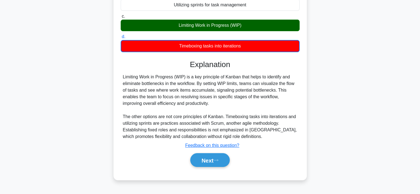
scroll to position [87, 0]
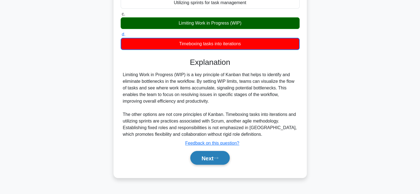
click at [209, 159] on font "Next" at bounding box center [208, 158] width 12 height 6
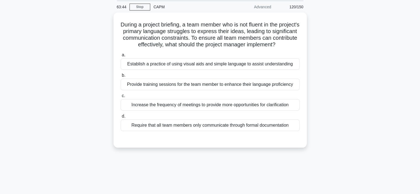
scroll to position [17, 0]
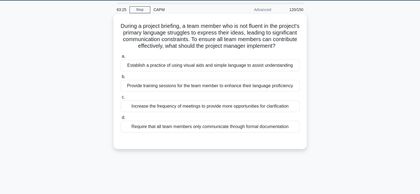
click at [191, 89] on div "Provide training sessions for the team member to enhance their language profici…" at bounding box center [210, 86] width 179 height 12
click at [121, 79] on input "b. Provide training sessions for the team member to enhance their language prof…" at bounding box center [121, 77] width 0 height 4
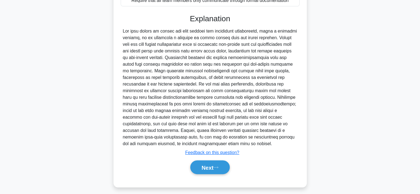
scroll to position [147, 0]
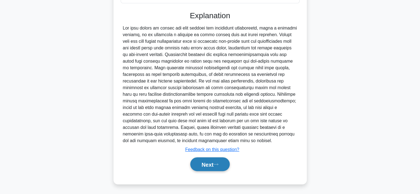
click at [202, 162] on font "Next" at bounding box center [208, 165] width 12 height 6
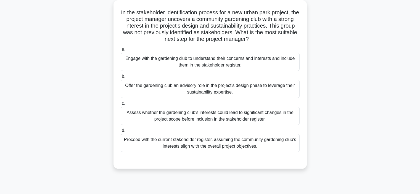
scroll to position [31, 0]
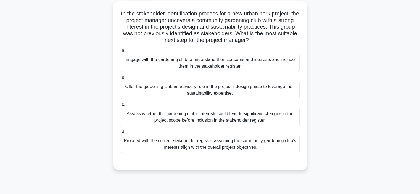
click at [192, 113] on div "Assess whether the gardening club's interests could lead to significant changes…" at bounding box center [210, 117] width 179 height 18
click at [121, 107] on input "c. Assess whether the gardening club's interests could lead to significant chan…" at bounding box center [121, 105] width 0 height 4
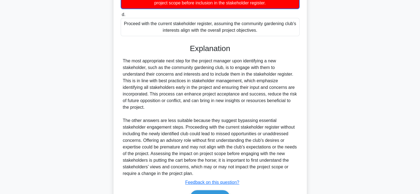
scroll to position [175, 0]
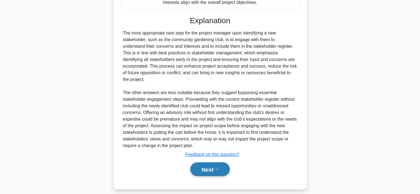
click at [202, 167] on font "Next" at bounding box center [208, 170] width 12 height 6
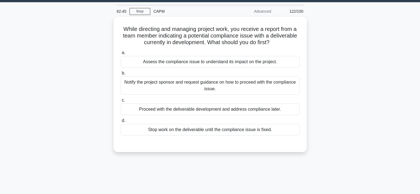
scroll to position [19, 0]
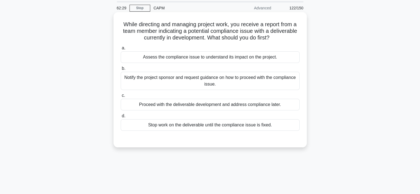
click at [184, 59] on div "Assess the compliance issue to understand its impact on the project." at bounding box center [210, 57] width 179 height 12
click at [121, 50] on input "a. Assess the compliance issue to understand its impact on the project." at bounding box center [121, 48] width 0 height 4
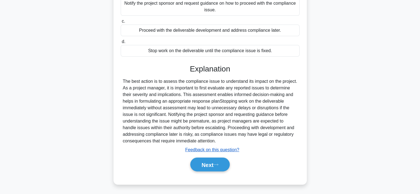
scroll to position [93, 0]
click at [198, 160] on button "Next" at bounding box center [210, 165] width 40 height 14
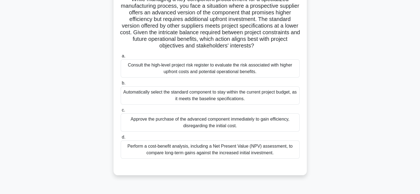
scroll to position [22, 0]
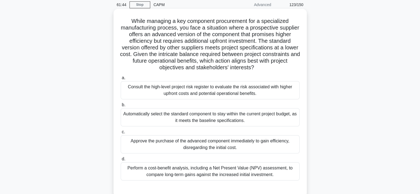
click at [187, 172] on div "Perform a cost-benefit analysis, including a Net Present Value (NPV) assessment…" at bounding box center [210, 172] width 179 height 18
click at [121, 161] on input "d. Perform a cost-benefit analysis, including a Net Present Value (NPV) assessm…" at bounding box center [121, 160] width 0 height 4
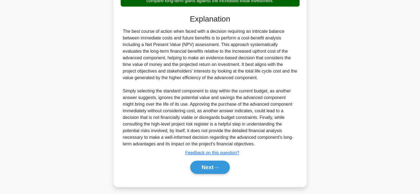
scroll to position [199, 0]
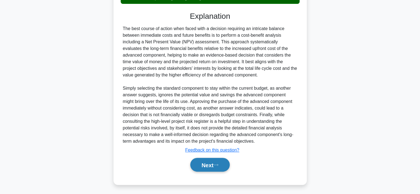
click at [203, 165] on button "Next" at bounding box center [210, 165] width 40 height 14
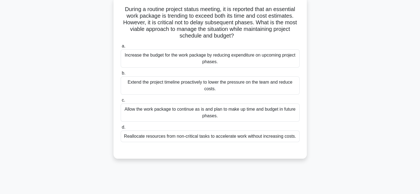
scroll to position [35, 0]
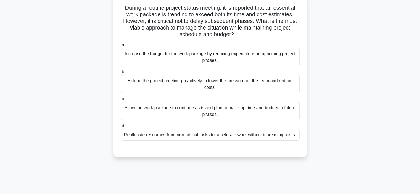
click at [178, 139] on div "Reallocate resources from non-critical tasks to accelerate work without increas…" at bounding box center [210, 135] width 179 height 12
click at [121, 128] on input "d. Reallocate resources from non-critical tasks to accelerate work without incr…" at bounding box center [121, 126] width 0 height 4
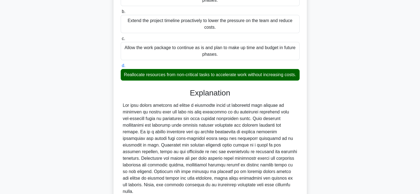
scroll to position [147, 0]
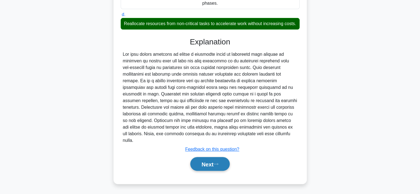
click at [202, 166] on font "Next" at bounding box center [208, 164] width 12 height 6
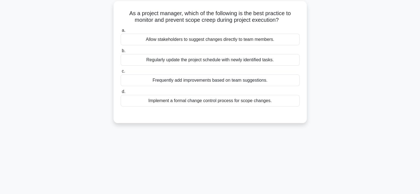
scroll to position [28, 0]
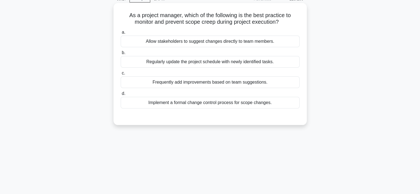
click at [204, 102] on div "Implement a formal change control process for scope changes." at bounding box center [210, 103] width 179 height 12
click at [121, 96] on input "d. Implement a formal change control process for scope changes." at bounding box center [121, 94] width 0 height 4
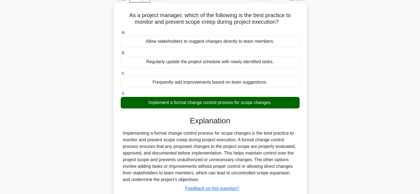
scroll to position [104, 0]
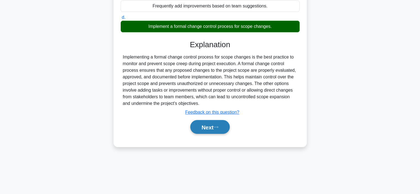
click at [206, 125] on font "Next" at bounding box center [208, 127] width 12 height 6
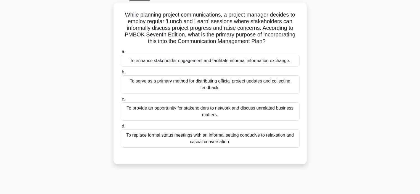
scroll to position [29, 0]
click at [189, 59] on div "To enhance stakeholder engagement and facilitate informal information exchange." at bounding box center [210, 60] width 179 height 12
click at [121, 53] on input "a. To enhance stakeholder engagement and facilitate informal information exchan…" at bounding box center [121, 51] width 0 height 4
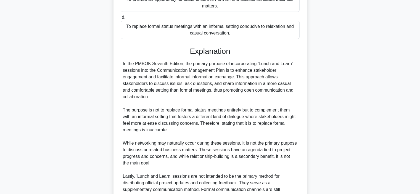
scroll to position [193, 0]
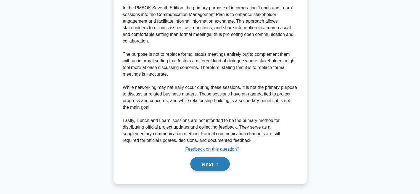
click at [205, 168] on button "Next" at bounding box center [210, 164] width 40 height 14
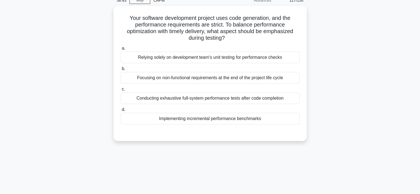
scroll to position [27, 0]
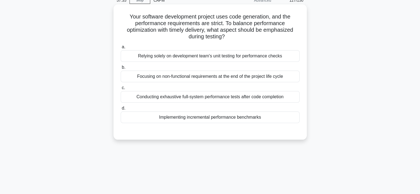
click at [160, 95] on div "Conducting exhaustive full-system performance tests after code completion" at bounding box center [210, 97] width 179 height 12
click at [121, 90] on input "c. Conducting exhaustive full-system performance tests after code completion" at bounding box center [121, 88] width 0 height 4
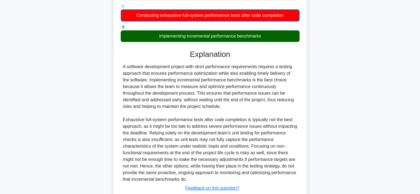
scroll to position [147, 0]
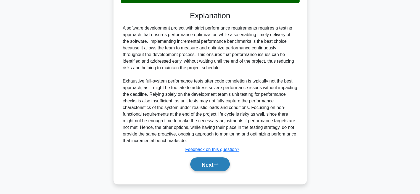
click at [207, 165] on font "Next" at bounding box center [208, 165] width 12 height 6
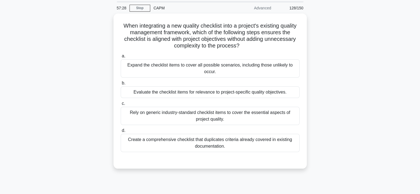
scroll to position [19, 0]
click at [168, 91] on div "Evaluate the checklist items for relevance to project-specific quality objectiv…" at bounding box center [210, 93] width 179 height 12
click at [121, 85] on input "b. Evaluate the checklist items for relevance to project-specific quality objec…" at bounding box center [121, 84] width 0 height 4
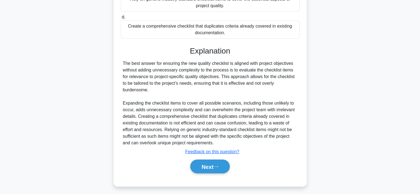
scroll to position [134, 0]
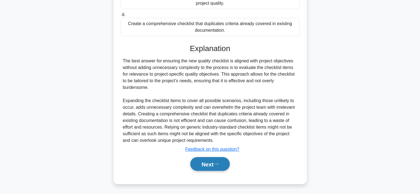
click at [205, 167] on font "Next" at bounding box center [208, 164] width 12 height 6
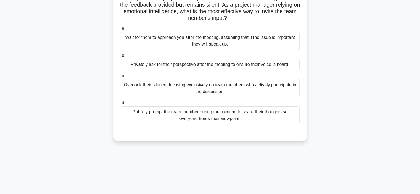
scroll to position [24, 0]
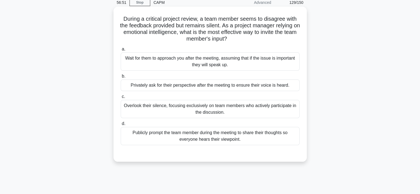
click at [195, 88] on div "Privately ask for their perspective after the meeting to ensure their voice is …" at bounding box center [210, 86] width 179 height 12
click at [121, 78] on input "b. Privately ask for their perspective after the meeting to ensure their voice …" at bounding box center [121, 77] width 0 height 4
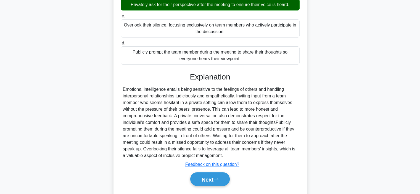
scroll to position [120, 0]
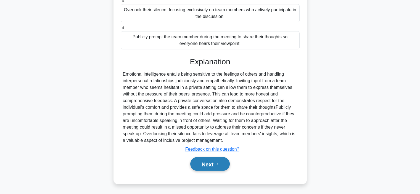
click at [205, 160] on button "Next" at bounding box center [210, 164] width 40 height 14
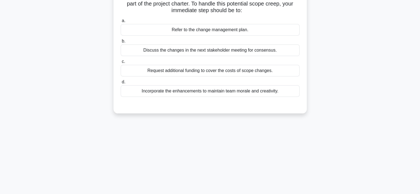
scroll to position [27, 0]
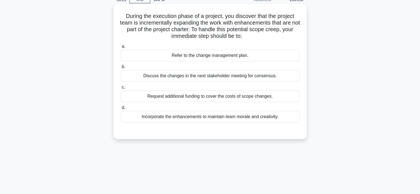
click at [228, 57] on div "Refer to the change management plan." at bounding box center [210, 56] width 179 height 12
click at [121, 48] on input "a. Refer to the change management plan." at bounding box center [121, 47] width 0 height 4
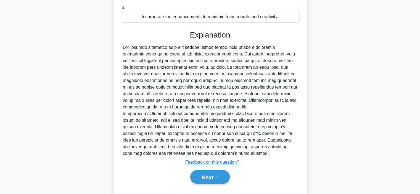
scroll to position [129, 0]
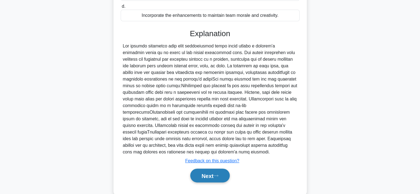
click at [208, 173] on font "Next" at bounding box center [208, 176] width 12 height 6
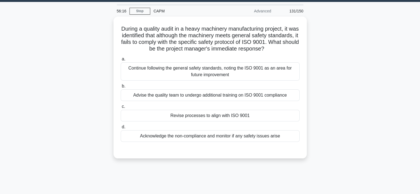
scroll to position [15, 0]
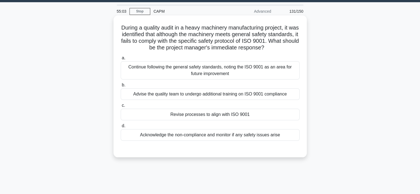
click at [204, 69] on div "Continue following the general safety standards, noting the ISO 9001 as an area…" at bounding box center [210, 70] width 179 height 18
click at [121, 60] on input "a. Continue following the general safety standards, noting the ISO 9001 as an a…" at bounding box center [121, 58] width 0 height 4
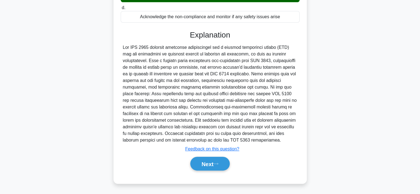
scroll to position [140, 0]
click at [204, 162] on font "Next" at bounding box center [208, 164] width 12 height 6
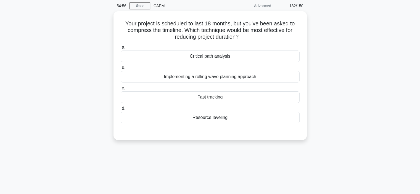
scroll to position [21, 0]
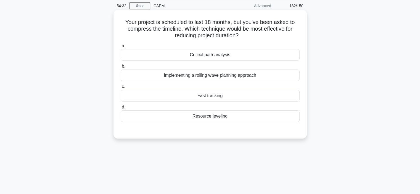
click at [196, 96] on div "Fast tracking" at bounding box center [210, 96] width 179 height 12
click at [121, 89] on input "c. Fast tracking" at bounding box center [121, 87] width 0 height 4
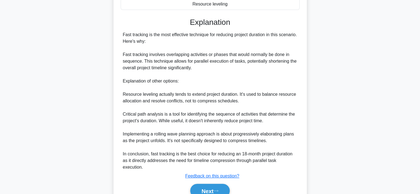
scroll to position [153, 0]
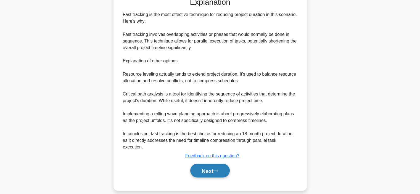
click at [208, 168] on font "Next" at bounding box center [208, 171] width 12 height 6
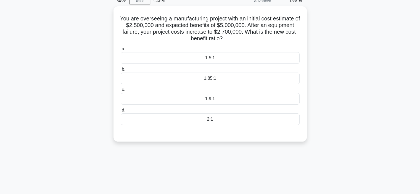
scroll to position [26, 0]
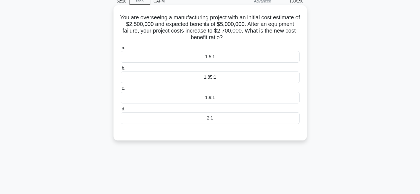
click at [222, 58] on div "1.5:1" at bounding box center [210, 57] width 179 height 12
click at [121, 50] on input "a. 1.5:1" at bounding box center [121, 48] width 0 height 4
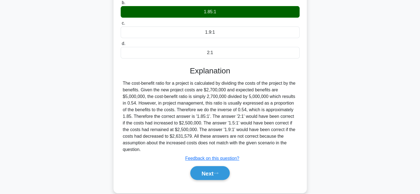
scroll to position [104, 0]
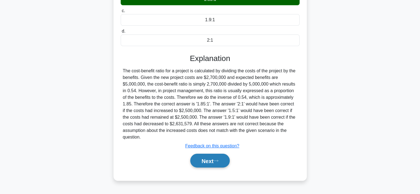
click at [204, 158] on font "Next" at bounding box center [208, 161] width 12 height 6
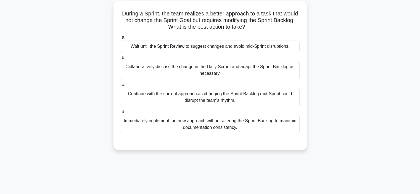
scroll to position [30, 0]
click at [200, 99] on div "Continue with the current approach as changing the Sprint Backlog mid-Sprint co…" at bounding box center [210, 97] width 179 height 18
click at [121, 86] on input "c. Continue with the current approach as changing the Sprint Backlog mid-Sprint…" at bounding box center [121, 85] width 0 height 4
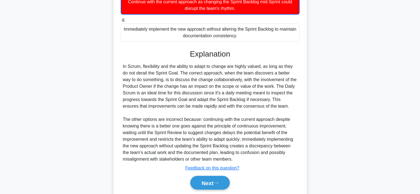
scroll to position [140, 0]
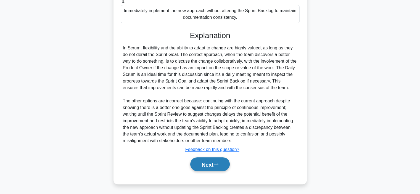
click at [206, 163] on font "Next" at bounding box center [208, 165] width 12 height 6
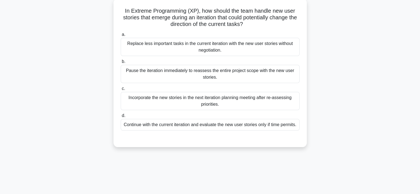
scroll to position [33, 0]
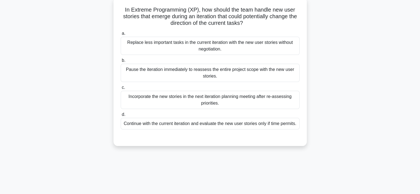
click at [199, 101] on div "Incorporate the new stories in the next iteration planning meeting after re-ass…" at bounding box center [210, 100] width 179 height 18
click at [121, 90] on input "c. Incorporate the new stories in the next iteration planning meeting after re-…" at bounding box center [121, 88] width 0 height 4
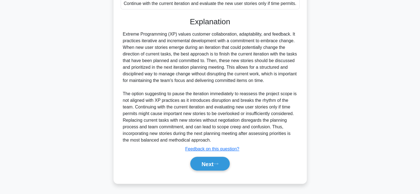
scroll to position [157, 0]
click at [209, 167] on font "Next" at bounding box center [208, 164] width 12 height 6
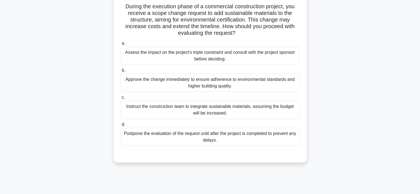
scroll to position [38, 0]
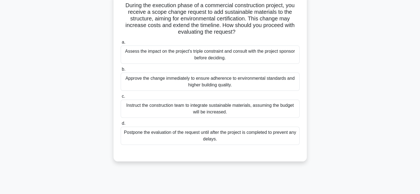
click at [207, 54] on div "Assess the impact on the project's triple constraint and consult with the proje…" at bounding box center [210, 55] width 179 height 18
click at [121, 44] on input "a. Assess the impact on the project's triple constraint and consult with the pr…" at bounding box center [121, 43] width 0 height 4
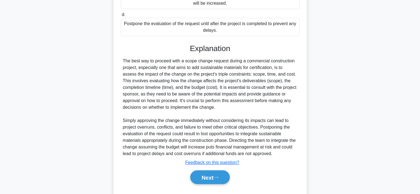
scroll to position [160, 0]
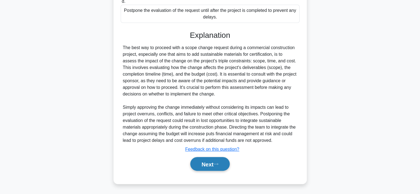
click at [207, 161] on font "Next" at bounding box center [208, 164] width 12 height 6
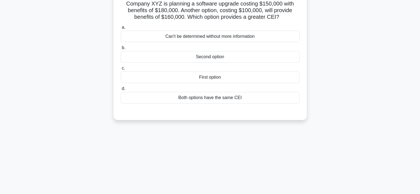
scroll to position [23, 0]
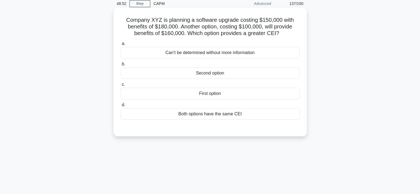
click at [232, 73] on div "Second option" at bounding box center [210, 73] width 179 height 12
click at [121, 66] on input "b. Second option" at bounding box center [121, 64] width 0 height 4
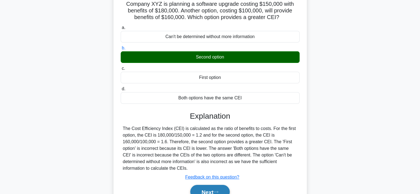
scroll to position [50, 0]
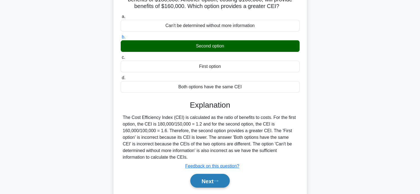
click at [214, 179] on font "Next" at bounding box center [208, 181] width 12 height 6
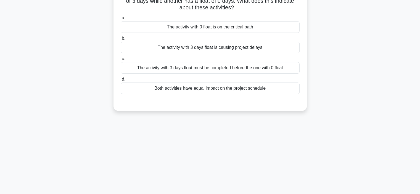
scroll to position [35, 0]
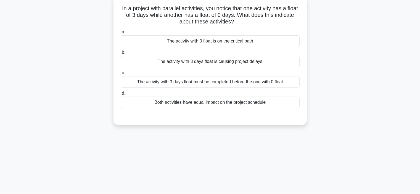
click at [215, 103] on div "Both activities have equal impact on the project schedule" at bounding box center [210, 103] width 179 height 12
click at [121, 95] on input "d. Both activities have equal impact on the project schedule" at bounding box center [121, 94] width 0 height 4
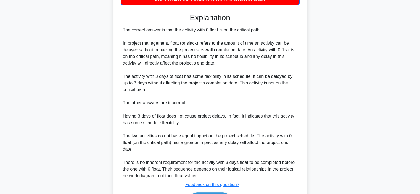
scroll to position [174, 0]
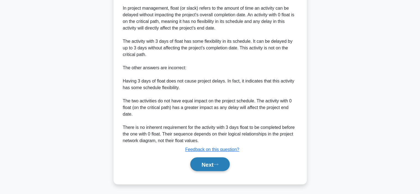
click at [217, 165] on icon at bounding box center [216, 164] width 5 height 3
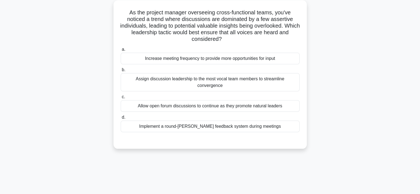
scroll to position [32, 0]
click at [211, 101] on div "Allow open forum discussions to continue as they promote natural leaders" at bounding box center [210, 106] width 179 height 12
click at [121, 99] on input "c. Allow open forum discussions to continue as they promote natural leaders" at bounding box center [121, 97] width 0 height 4
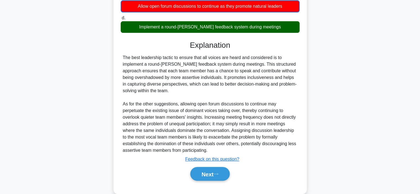
scroll to position [134, 0]
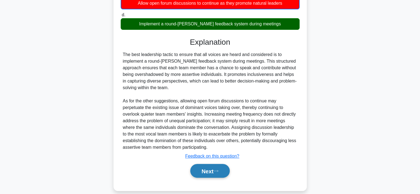
click at [210, 168] on font "Next" at bounding box center [208, 171] width 12 height 6
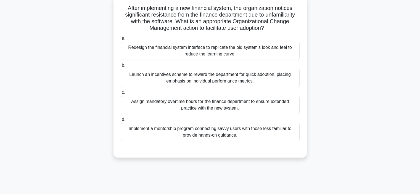
scroll to position [33, 0]
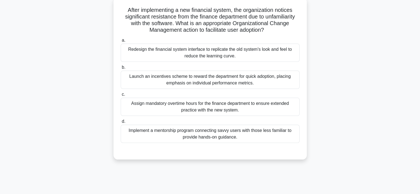
click at [217, 136] on div "Implement a mentorship program connecting savvy users with those less familiar …" at bounding box center [210, 134] width 179 height 18
click at [121, 124] on input "d. Implement a mentorship program connecting savvy users with those less famili…" at bounding box center [121, 122] width 0 height 4
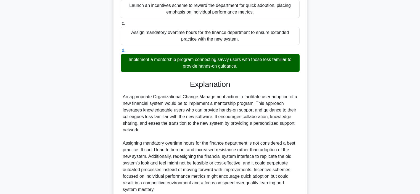
scroll to position [153, 0]
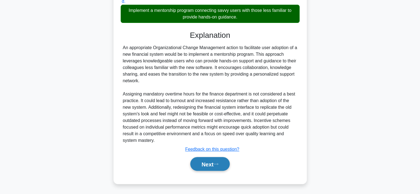
click at [217, 166] on button "Next" at bounding box center [210, 164] width 40 height 14
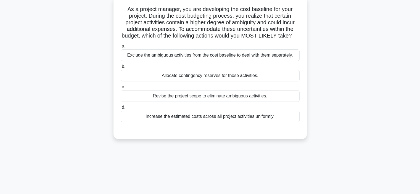
scroll to position [35, 0]
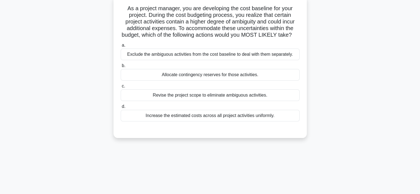
click at [219, 60] on div "Exclude the ambiguous activities from the cost baseline to deal with them separ…" at bounding box center [210, 55] width 179 height 12
click at [121, 47] on input "a. Exclude the ambiguous activities from the cost baseline to deal with them se…" at bounding box center [121, 46] width 0 height 4
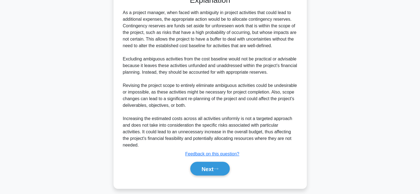
scroll to position [174, 0]
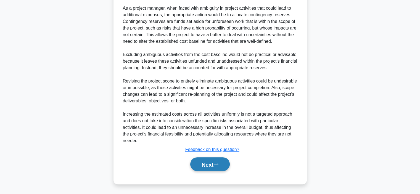
click at [208, 162] on font "Next" at bounding box center [208, 165] width 12 height 6
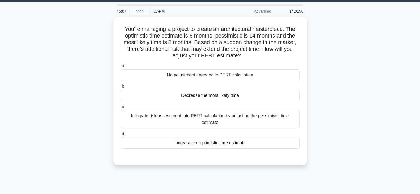
scroll to position [15, 0]
click at [206, 114] on div "Integrate risk assessment into PERT calculation by adjusting the pessimistic ti…" at bounding box center [210, 119] width 179 height 18
click at [121, 109] on input "c. Integrate risk assessment into PERT calculation by adjusting the pessimistic…" at bounding box center [121, 107] width 0 height 4
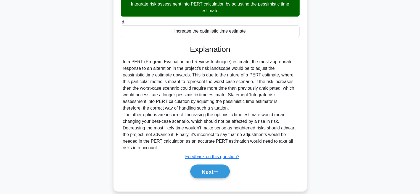
scroll to position [126, 0]
click at [208, 168] on button "Next" at bounding box center [210, 172] width 40 height 14
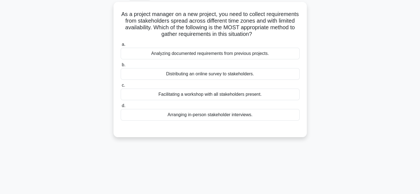
scroll to position [29, 0]
click at [218, 74] on div "Distributing an online survey to stakeholders." at bounding box center [210, 74] width 179 height 12
click at [121, 67] on input "b. Distributing an online survey to stakeholders." at bounding box center [121, 65] width 0 height 4
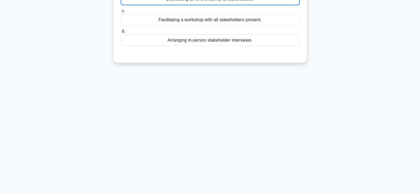
scroll to position [104, 0]
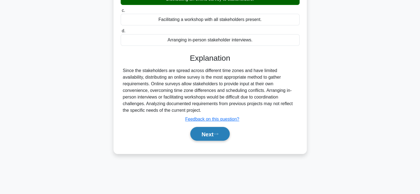
click at [207, 135] on font "Next" at bounding box center [208, 134] width 12 height 6
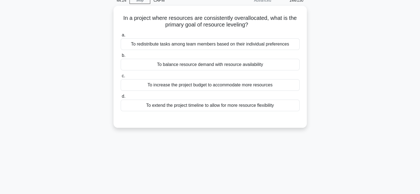
scroll to position [26, 0]
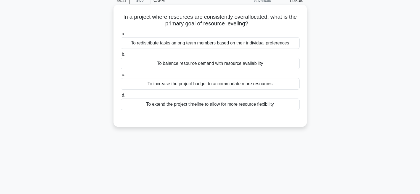
click at [198, 64] on div "To balance resource demand with resource availability" at bounding box center [210, 64] width 179 height 12
click at [121, 56] on input "b. To balance resource demand with resource availability" at bounding box center [121, 55] width 0 height 4
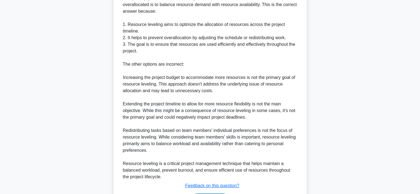
scroll to position [200, 0]
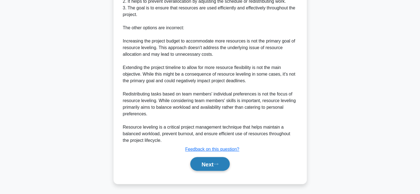
click at [206, 161] on font "Next" at bounding box center [208, 164] width 12 height 6
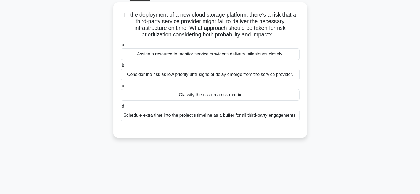
scroll to position [30, 0]
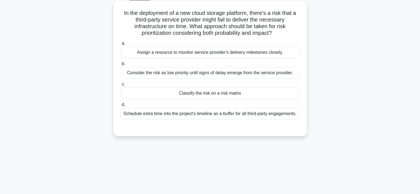
click at [203, 119] on div "Schedule extra time into the project's timeline as a buffer for all third-party…" at bounding box center [210, 114] width 179 height 12
click at [121, 107] on input "d. Schedule extra time into the project's timeline as a buffer for all third-pa…" at bounding box center [121, 105] width 0 height 4
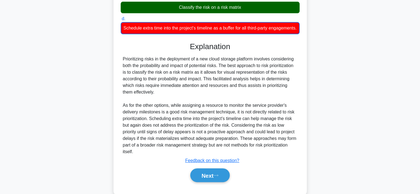
scroll to position [134, 0]
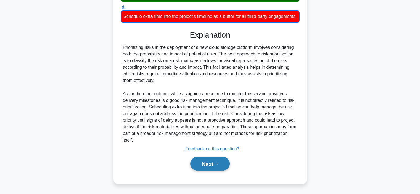
click at [209, 166] on font "Next" at bounding box center [208, 164] width 12 height 6
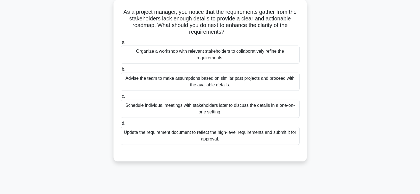
scroll to position [32, 0]
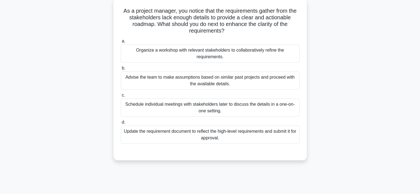
click at [216, 54] on div "Organize a workshop with relevant stakeholders to collaboratively refine the re…" at bounding box center [210, 54] width 179 height 18
click at [121, 43] on input "a. Organize a workshop with relevant stakeholders to collaboratively refine the…" at bounding box center [121, 42] width 0 height 4
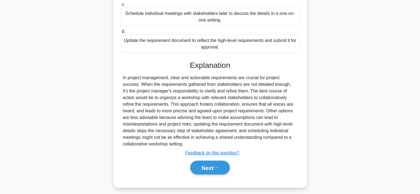
scroll to position [125, 0]
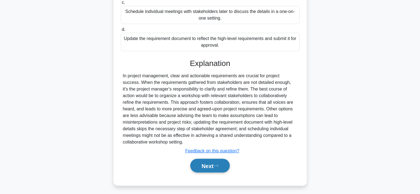
click at [204, 167] on font "Next" at bounding box center [208, 166] width 12 height 6
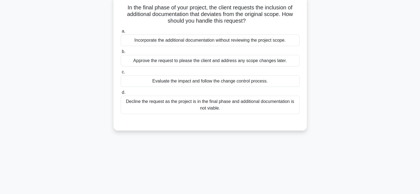
scroll to position [36, 0]
click at [218, 80] on div "Evaluate the impact and follow the change control process." at bounding box center [210, 81] width 179 height 12
click at [121, 74] on input "c. Evaluate the impact and follow the change control process." at bounding box center [121, 72] width 0 height 4
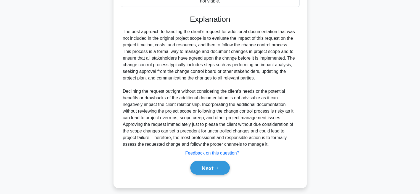
scroll to position [147, 0]
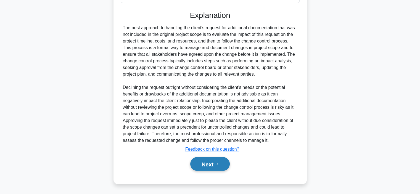
click at [202, 163] on font "Next" at bounding box center [208, 164] width 12 height 6
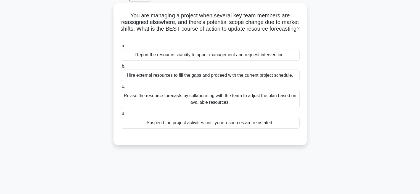
scroll to position [36, 0]
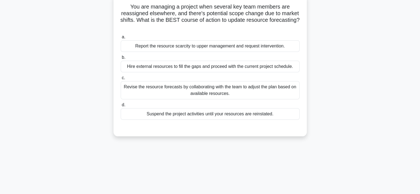
click at [192, 90] on div "Revise the resource forecasts by collaborating with the team to adjust the plan…" at bounding box center [210, 90] width 179 height 18
click at [121, 80] on input "c. Revise the resource forecasts by collaborating with the team to adjust the p…" at bounding box center [121, 78] width 0 height 4
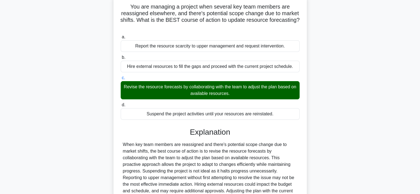
scroll to position [104, 0]
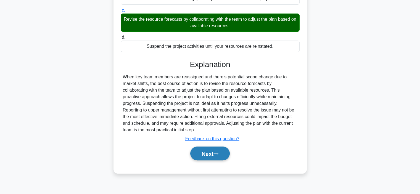
click at [202, 152] on font "Next" at bounding box center [208, 154] width 12 height 6
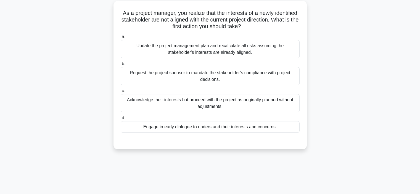
scroll to position [31, 0]
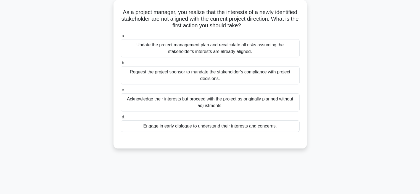
click at [192, 126] on div "Engage in early dialogue to understand their interests and concerns." at bounding box center [210, 127] width 179 height 12
click at [121, 119] on input "d. Engage in early dialogue to understand their interests and concerns." at bounding box center [121, 118] width 0 height 4
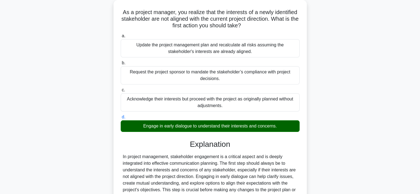
scroll to position [134, 0]
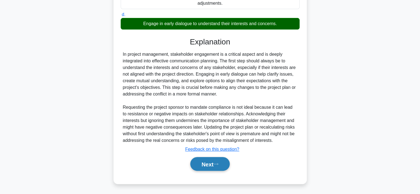
click at [201, 168] on button "Next" at bounding box center [210, 164] width 40 height 14
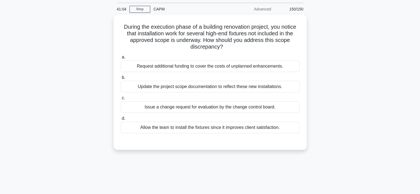
scroll to position [17, 0]
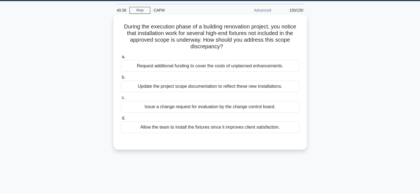
click at [197, 107] on div "Issue a change request for evaluation by the change control board." at bounding box center [210, 107] width 179 height 12
click at [121, 100] on input "c. Issue a change request for evaluation by the change control board." at bounding box center [121, 98] width 0 height 4
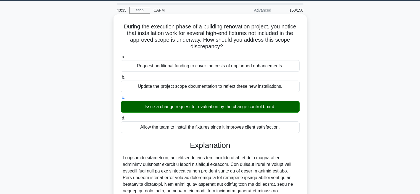
scroll to position [127, 0]
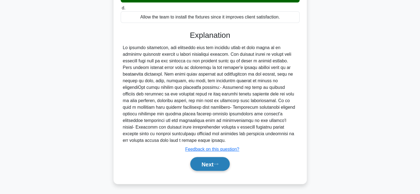
click at [207, 164] on font "Next" at bounding box center [208, 164] width 12 height 6
click at [208, 164] on font "Next" at bounding box center [208, 164] width 12 height 6
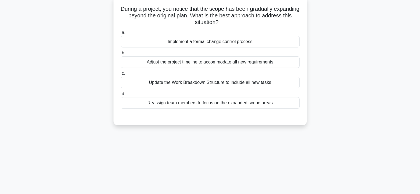
scroll to position [35, 0]
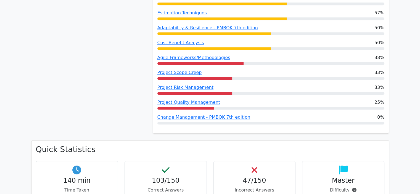
scroll to position [464, 0]
click at [191, 116] on link "Change Management - PMBOK 7th edition" at bounding box center [204, 116] width 93 height 5
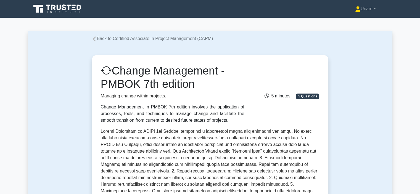
scroll to position [18, 0]
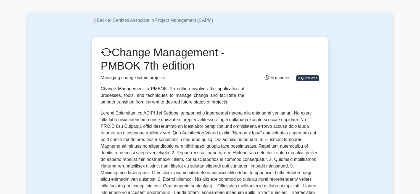
click at [98, 21] on link "Back to Certified Associate in Project Management (CAPM)" at bounding box center [152, 20] width 121 height 5
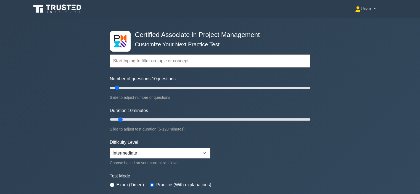
click at [355, 10] on icon at bounding box center [358, 9] width 6 height 6
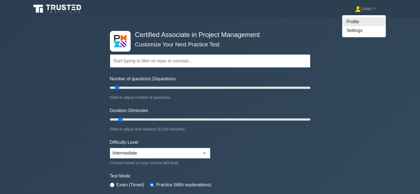
click at [351, 19] on link "Profile" at bounding box center [364, 21] width 44 height 9
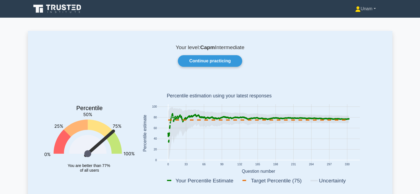
click at [366, 8] on link "Unam" at bounding box center [365, 8] width 47 height 11
click at [352, 23] on link "Profile" at bounding box center [364, 21] width 44 height 9
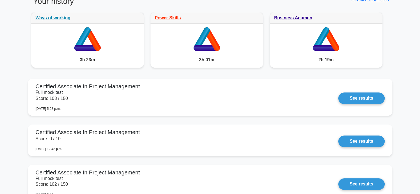
scroll to position [325, 0]
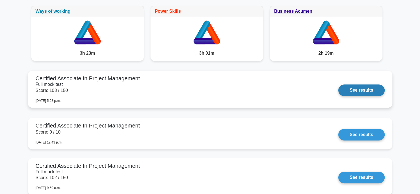
click at [350, 91] on link "See results" at bounding box center [362, 91] width 46 height 12
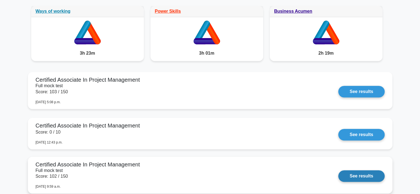
click at [367, 174] on link "See results" at bounding box center [362, 177] width 46 height 12
click at [354, 177] on link "See results" at bounding box center [362, 177] width 46 height 12
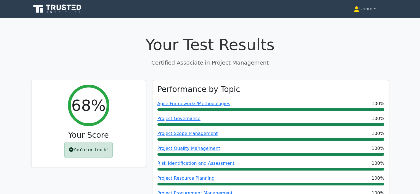
click at [355, 8] on icon at bounding box center [356, 7] width 3 height 3
click at [355, 20] on link "Profile" at bounding box center [363, 21] width 44 height 9
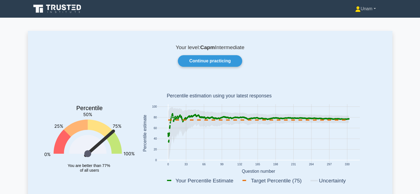
click at [371, 12] on link "Unam" at bounding box center [365, 8] width 47 height 11
click at [354, 23] on link "Profile" at bounding box center [364, 21] width 44 height 9
click at [202, 59] on link "Continue practicing" at bounding box center [210, 61] width 64 height 12
click at [197, 63] on link "Continue practicing" at bounding box center [210, 61] width 64 height 12
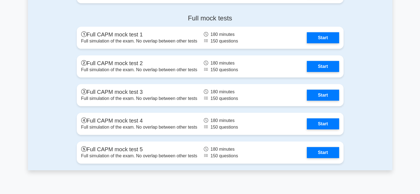
scroll to position [1691, 0]
